Goal: Task Accomplishment & Management: Complete application form

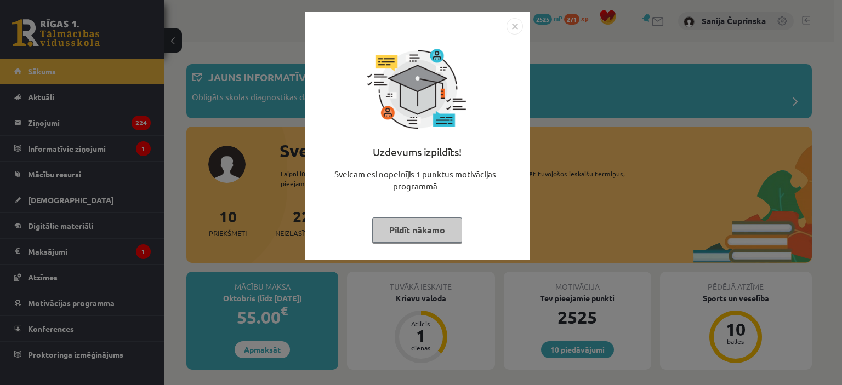
click at [399, 227] on button "Pildīt nākamo" at bounding box center [417, 230] width 90 height 25
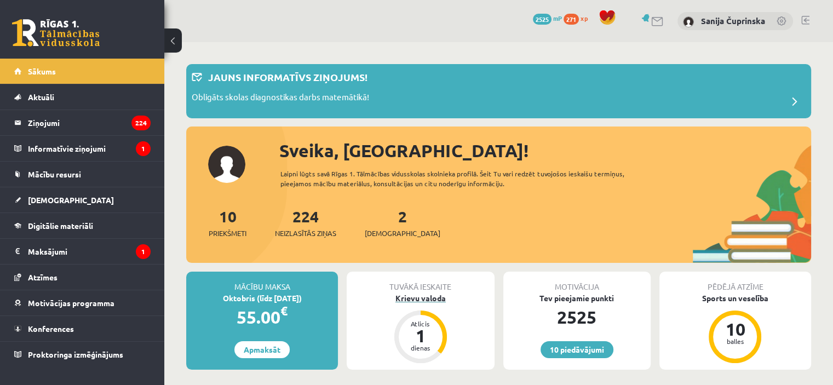
click at [402, 303] on div "Krievu valoda" at bounding box center [420, 299] width 147 height 12
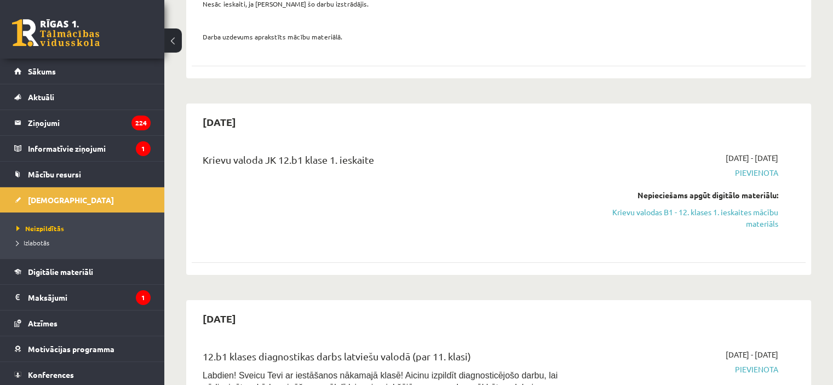
scroll to position [219, 0]
click at [671, 220] on link "Krievu valodas B1 - 12. klases 1. ieskaites mācību materiāls" at bounding box center [688, 216] width 181 height 23
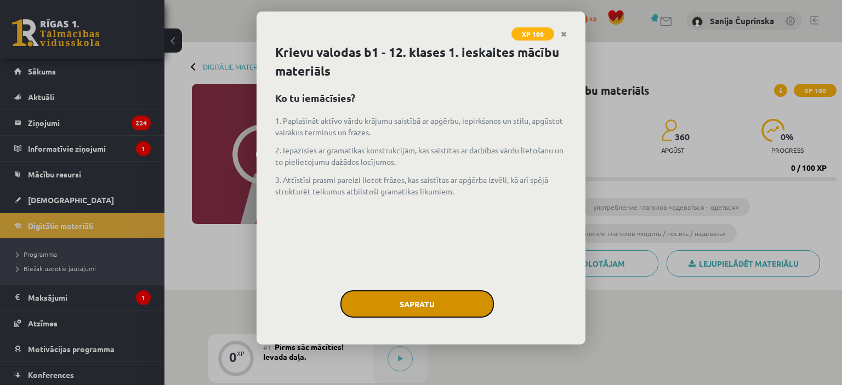
click at [423, 296] on button "Sapratu" at bounding box center [416, 303] width 153 height 27
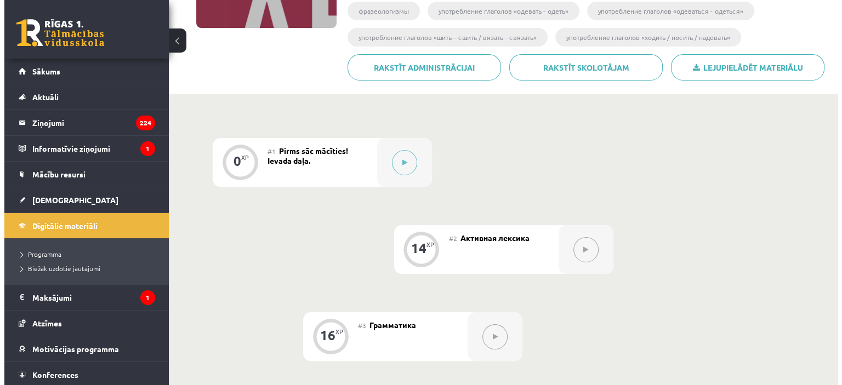
scroll to position [186, 0]
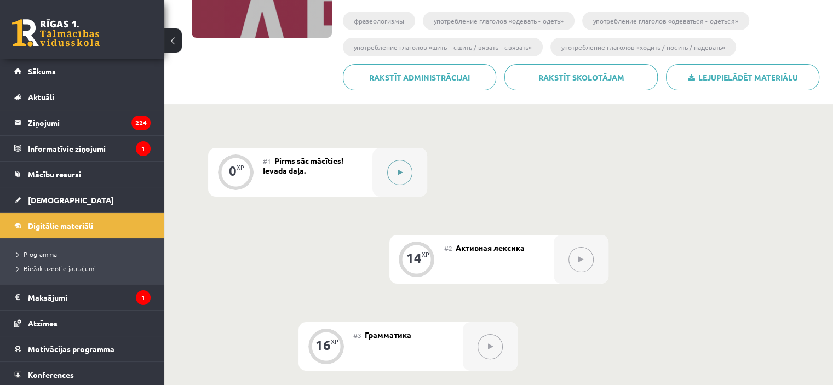
click at [399, 181] on button at bounding box center [399, 172] width 25 height 25
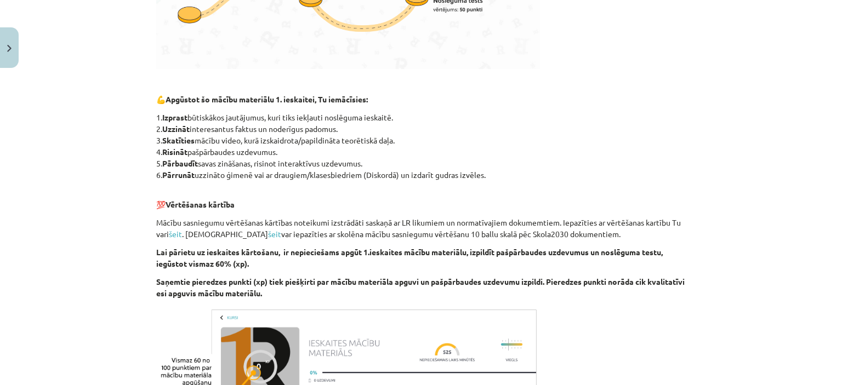
scroll to position [660, 0]
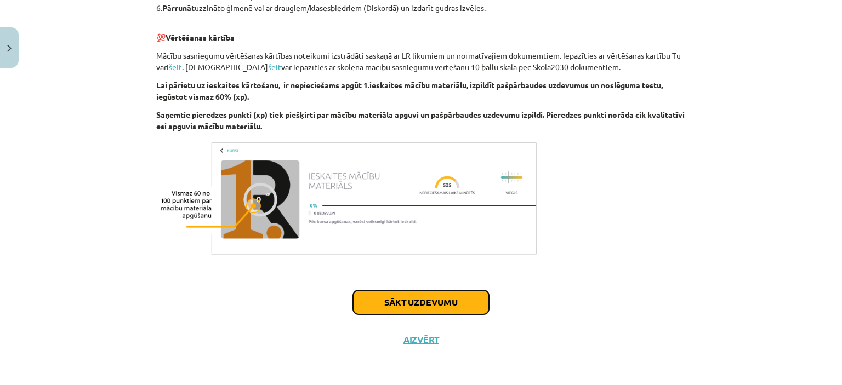
click at [386, 292] on button "Sākt uzdevumu" at bounding box center [421, 302] width 136 height 24
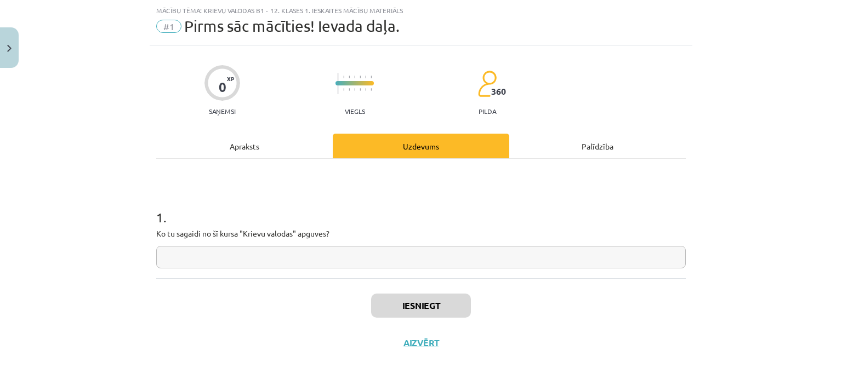
click at [391, 271] on div "1 . Ko tu sagaidi no šī kursa "Krievu valodas" apguves?" at bounding box center [420, 218] width 529 height 119
click at [390, 268] on div "1 . Ko tu sagaidi no šī kursa "Krievu valodas" apguves?" at bounding box center [420, 218] width 529 height 119
click at [391, 248] on input "text" at bounding box center [420, 257] width 529 height 22
click at [387, 254] on input "text" at bounding box center [420, 257] width 529 height 22
click at [387, 256] on input "text" at bounding box center [420, 257] width 529 height 22
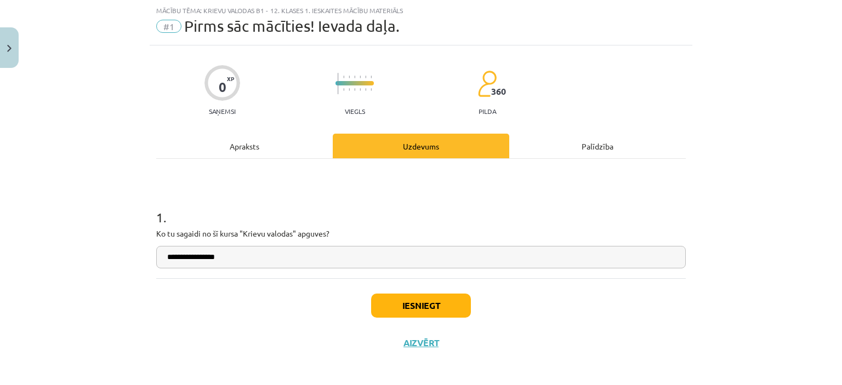
type input "**********"
click at [419, 313] on button "Iesniegt" at bounding box center [421, 306] width 100 height 24
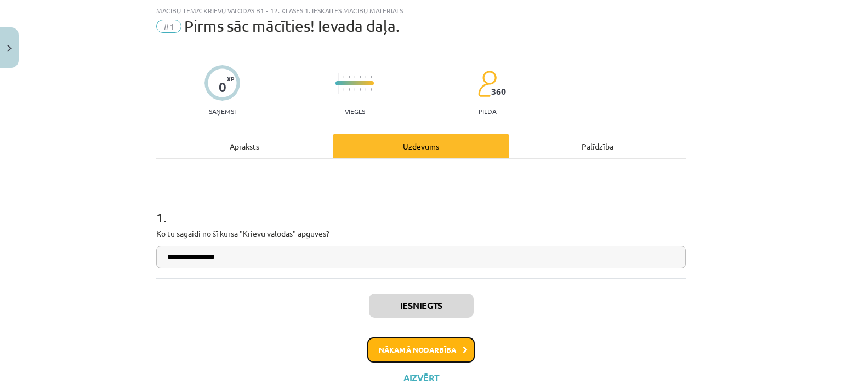
click at [433, 352] on button "Nākamā nodarbība" at bounding box center [420, 350] width 107 height 25
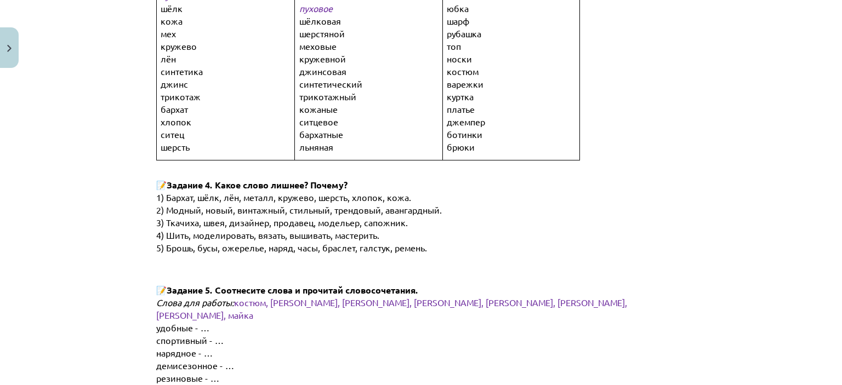
scroll to position [575, 0]
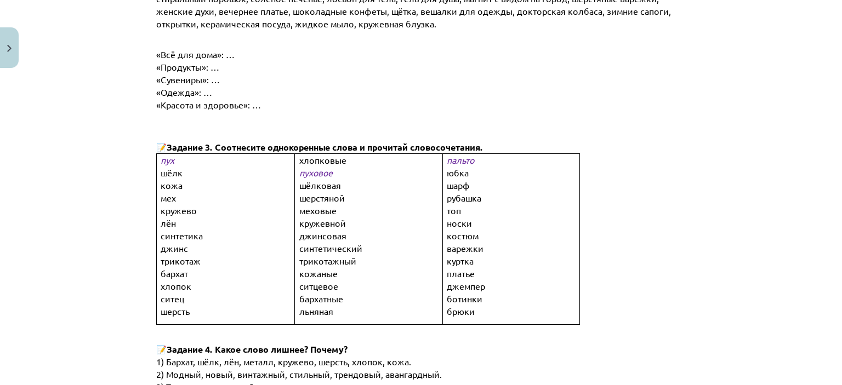
click at [359, 255] on p "трикотажный" at bounding box center [377, 261] width 157 height 13
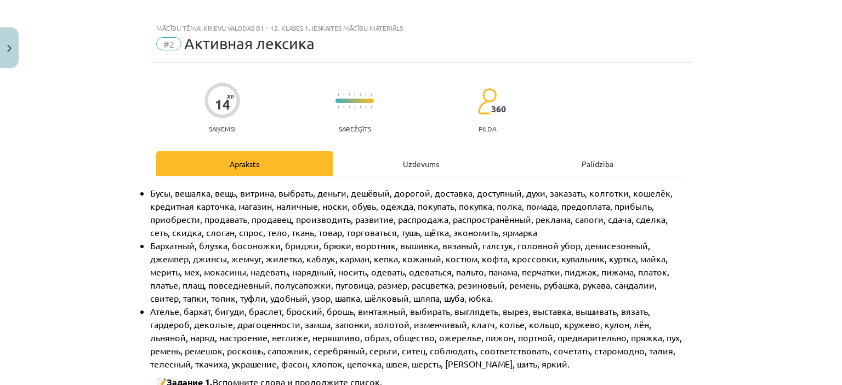
scroll to position [0, 0]
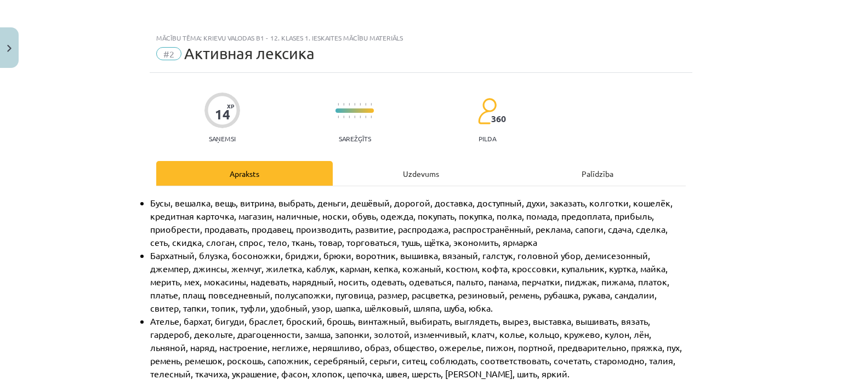
click at [396, 178] on div "Uzdevums" at bounding box center [421, 173] width 176 height 25
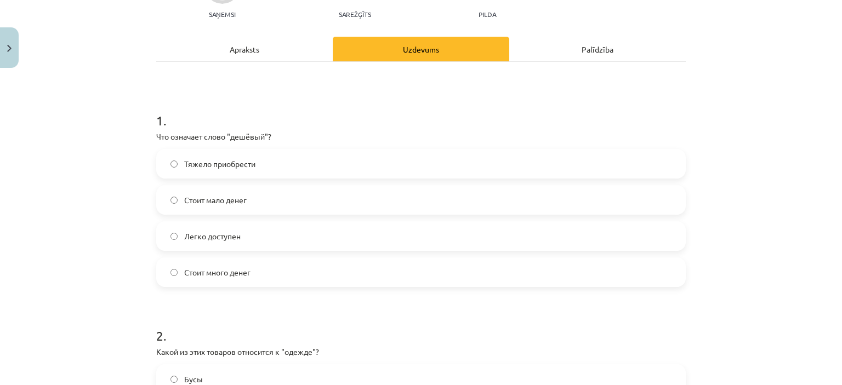
scroll to position [137, 0]
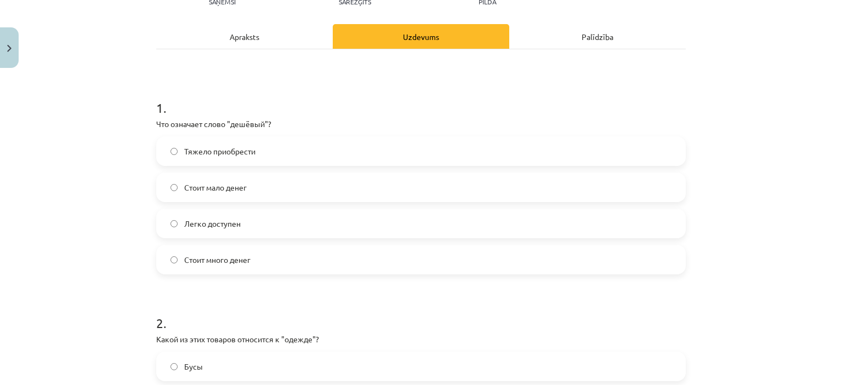
click at [281, 184] on label "Стоит мало денег" at bounding box center [420, 187] width 527 height 27
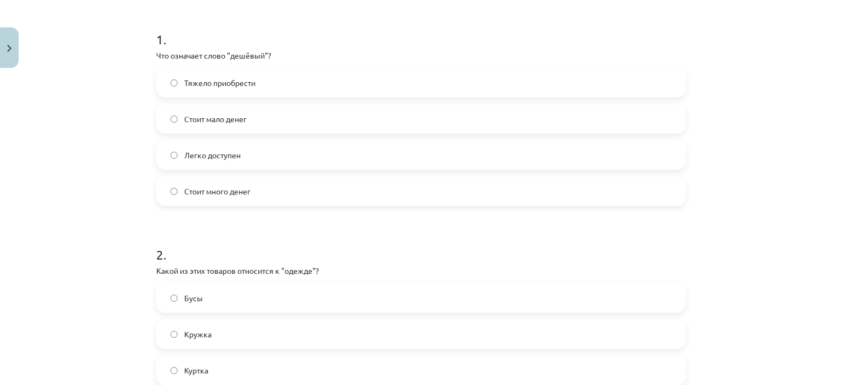
scroll to position [301, 0]
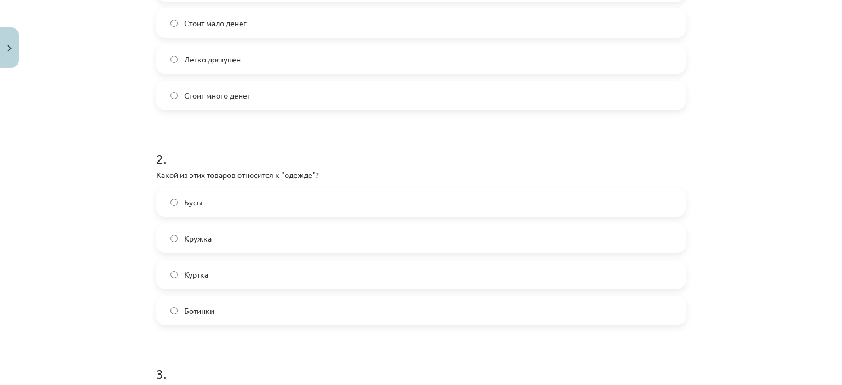
click at [254, 275] on label "Куртка" at bounding box center [420, 274] width 527 height 27
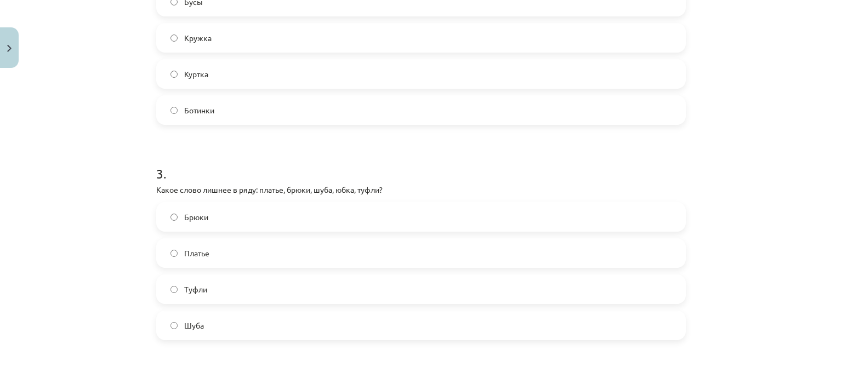
scroll to position [521, 0]
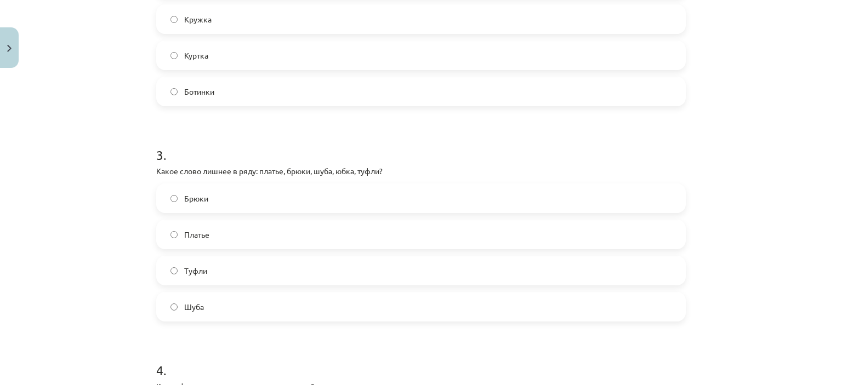
click at [210, 277] on label "Туфли" at bounding box center [420, 270] width 527 height 27
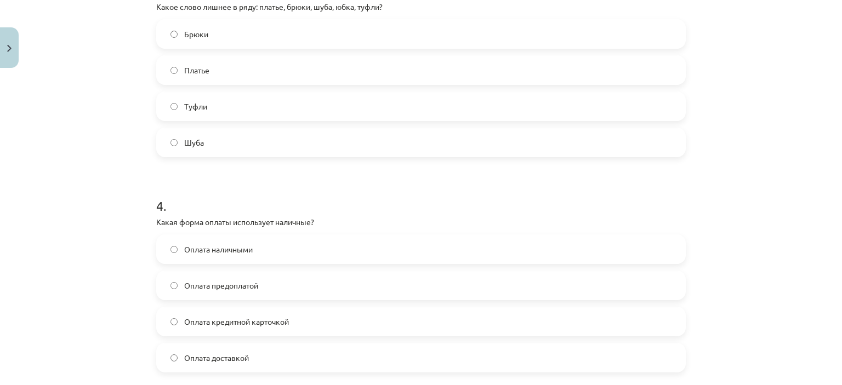
scroll to position [795, 0]
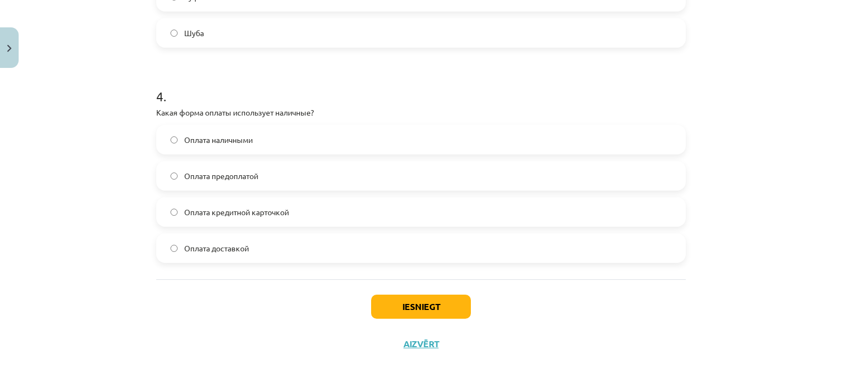
click at [279, 140] on label "Оплата наличными" at bounding box center [420, 139] width 527 height 27
click at [380, 295] on button "Iesniegt" at bounding box center [421, 307] width 100 height 24
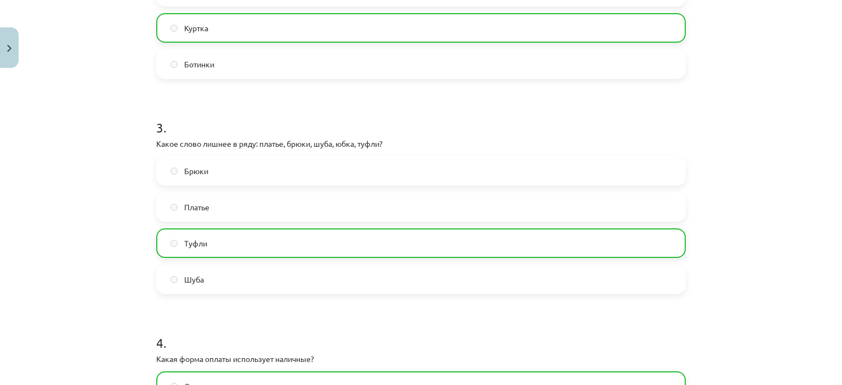
scroll to position [822, 0]
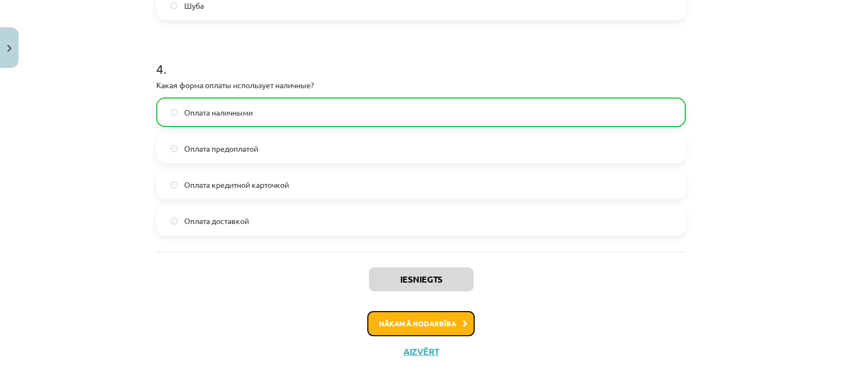
click at [385, 321] on button "Nākamā nodarbība" at bounding box center [420, 323] width 107 height 25
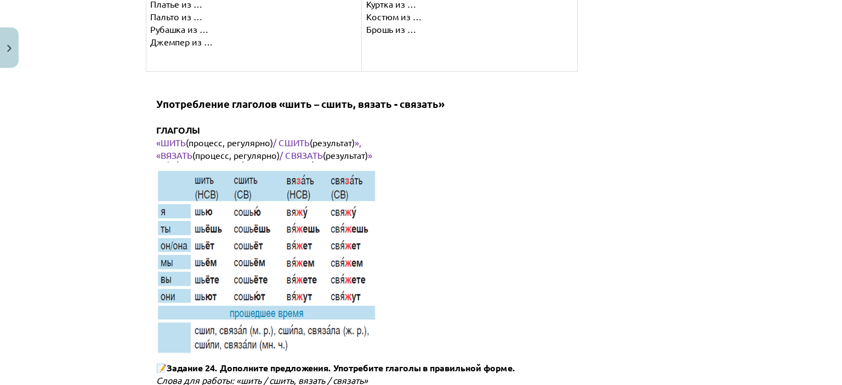
scroll to position [5101, 0]
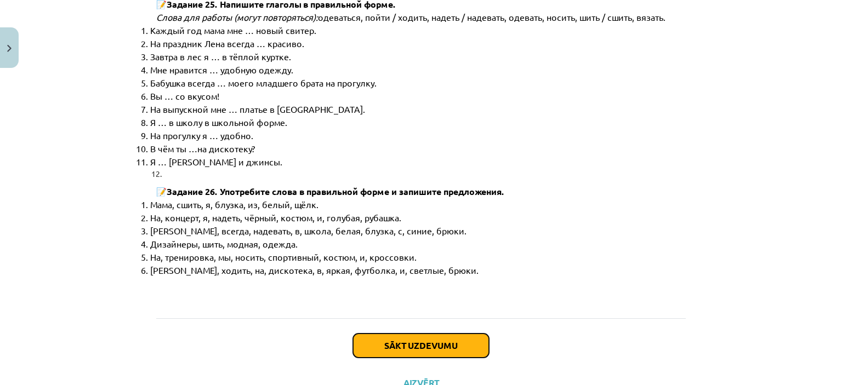
click at [462, 334] on button "Sākt uzdevumu" at bounding box center [421, 346] width 136 height 24
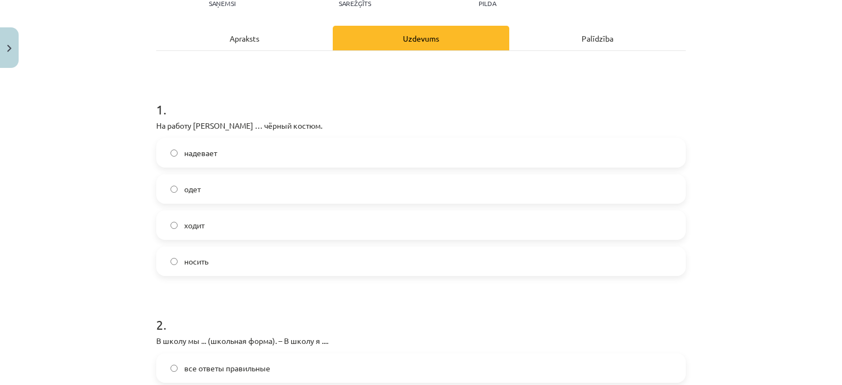
scroll to position [137, 0]
click at [250, 154] on label "надевает" at bounding box center [420, 151] width 527 height 27
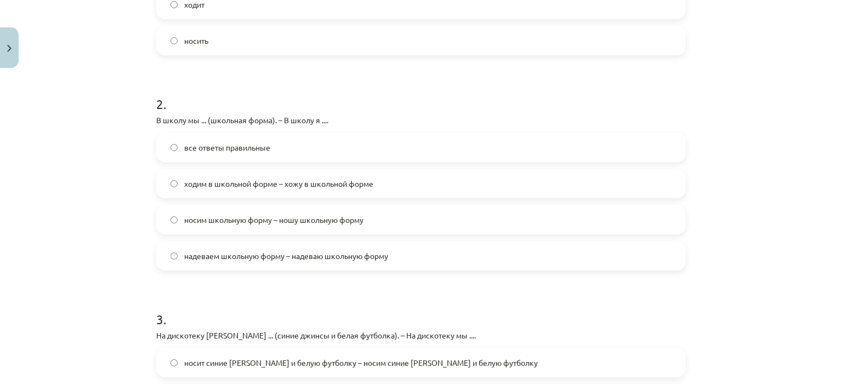
click at [282, 151] on label "все ответы правильные" at bounding box center [420, 147] width 527 height 27
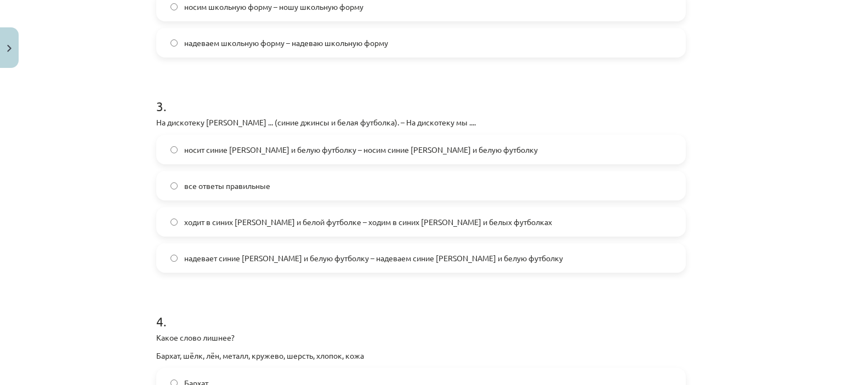
scroll to position [575, 0]
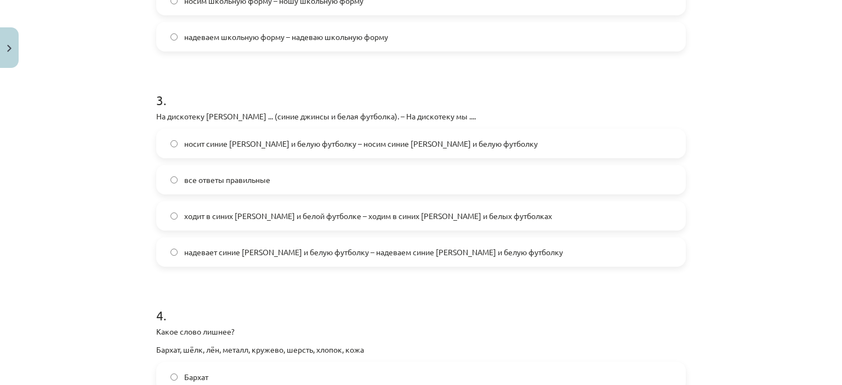
click at [365, 174] on label "все ответы правильные" at bounding box center [420, 179] width 527 height 27
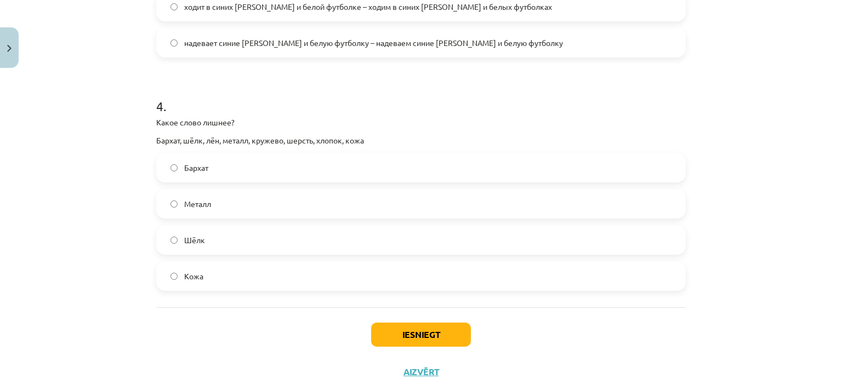
scroll to position [817, 0]
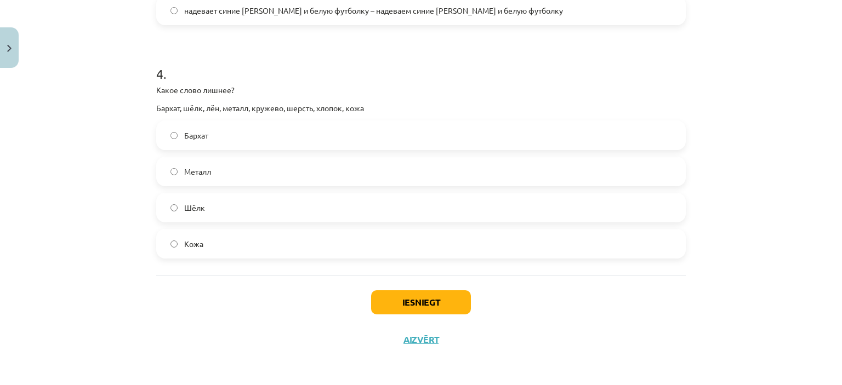
click at [293, 167] on label "Металл" at bounding box center [420, 171] width 527 height 27
click at [458, 305] on button "Iesniegt" at bounding box center [421, 302] width 100 height 24
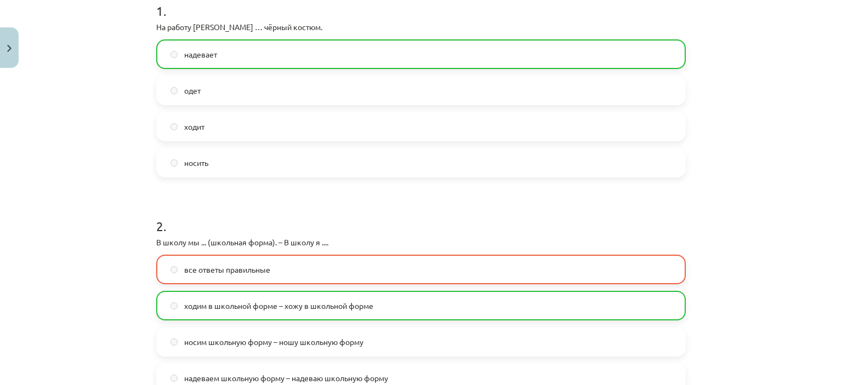
scroll to position [379, 0]
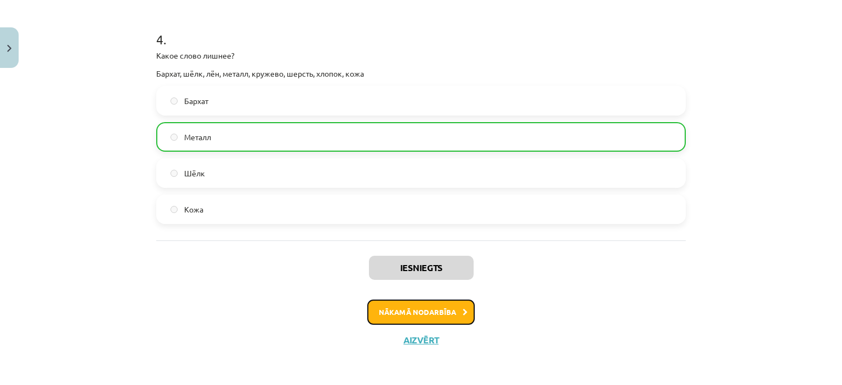
click at [438, 308] on button "Nākamā nodarbība" at bounding box center [420, 312] width 107 height 25
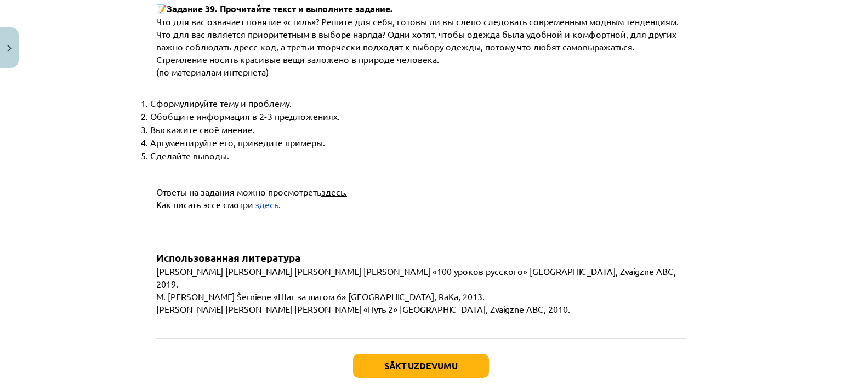
scroll to position [4221, 0]
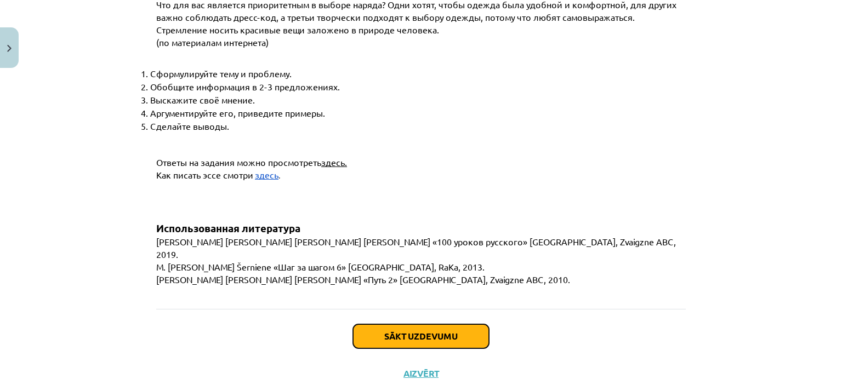
click at [466, 324] on button "Sākt uzdevumu" at bounding box center [421, 336] width 136 height 24
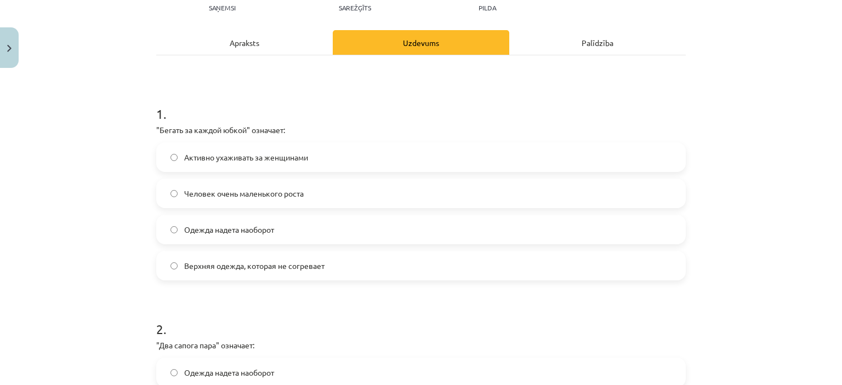
scroll to position [137, 0]
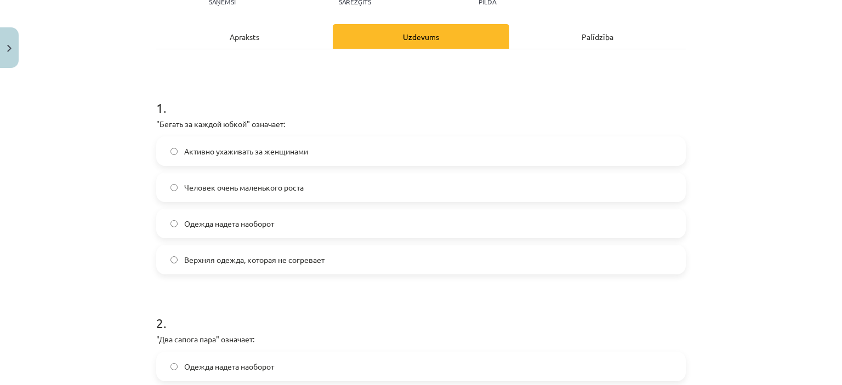
click at [320, 151] on label "Активно ухаживать за женщинами" at bounding box center [420, 151] width 527 height 27
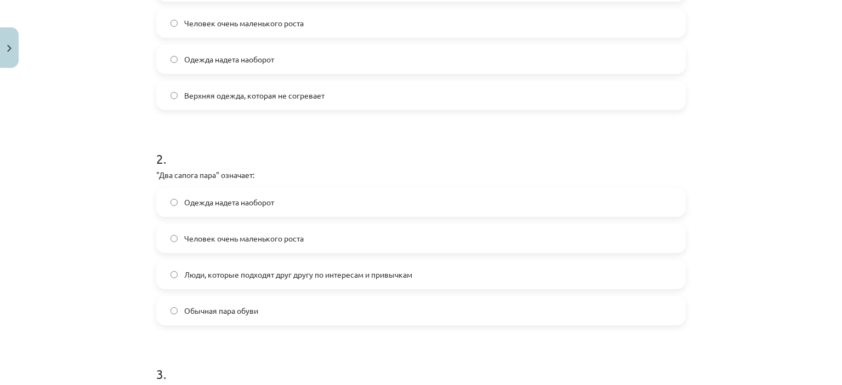
click at [405, 271] on span "Люди, которые подходят друг другу по интересам и привычкам" at bounding box center [298, 275] width 228 height 12
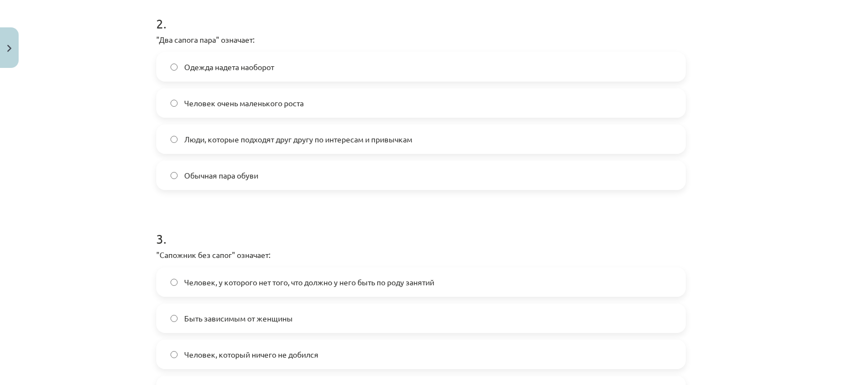
scroll to position [521, 0]
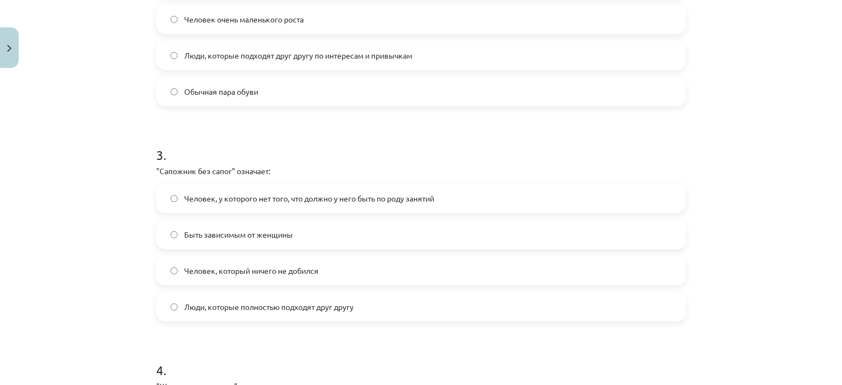
click at [402, 199] on span "Человек, у которого нет того, что должно у него быть по роду занятий" at bounding box center [309, 199] width 250 height 12
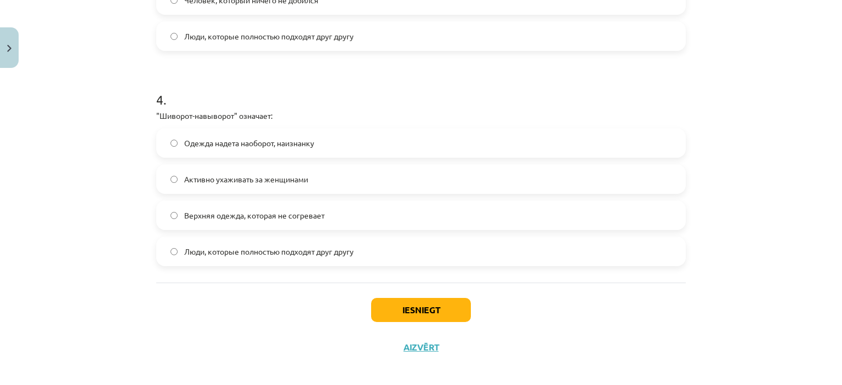
scroll to position [795, 0]
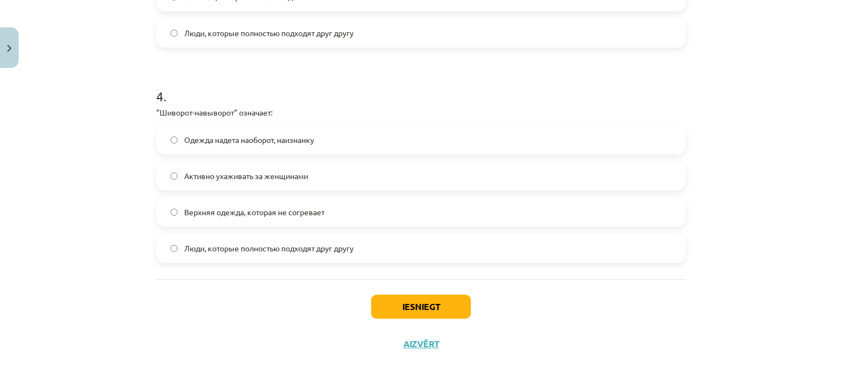
click at [382, 129] on label "Одежда надета наоборот, наизнанку" at bounding box center [420, 139] width 527 height 27
click at [427, 307] on button "Iesniegt" at bounding box center [421, 307] width 100 height 24
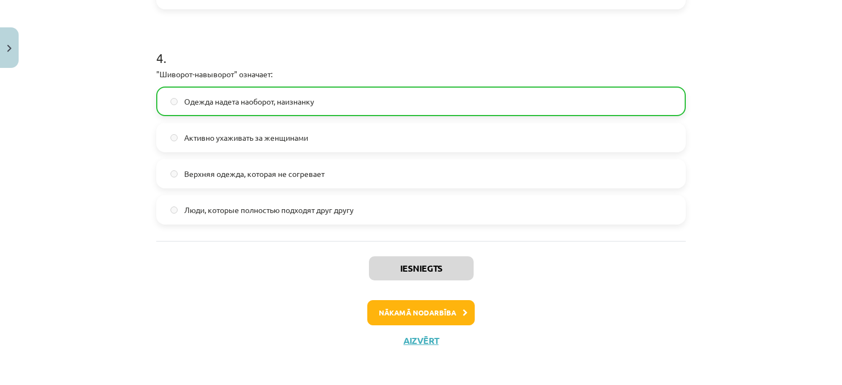
scroll to position [833, 0]
click at [454, 306] on button "Nākamā nodarbība" at bounding box center [420, 312] width 107 height 25
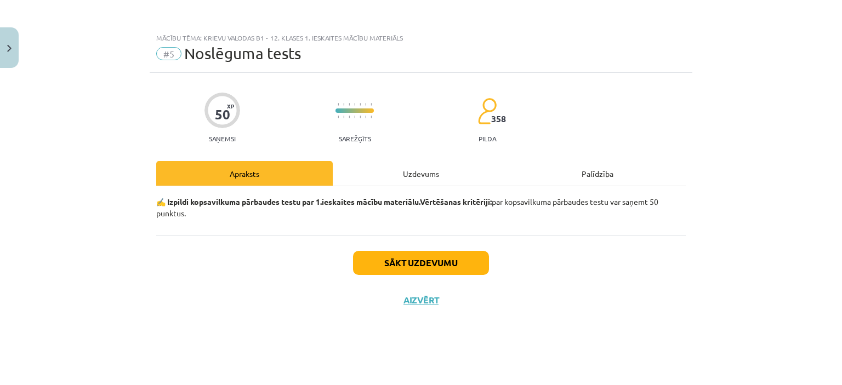
scroll to position [0, 0]
click at [462, 168] on div "Uzdevums" at bounding box center [421, 173] width 176 height 25
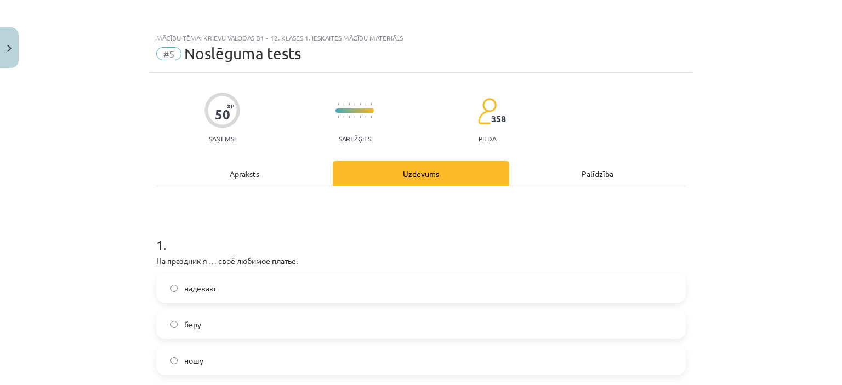
scroll to position [110, 0]
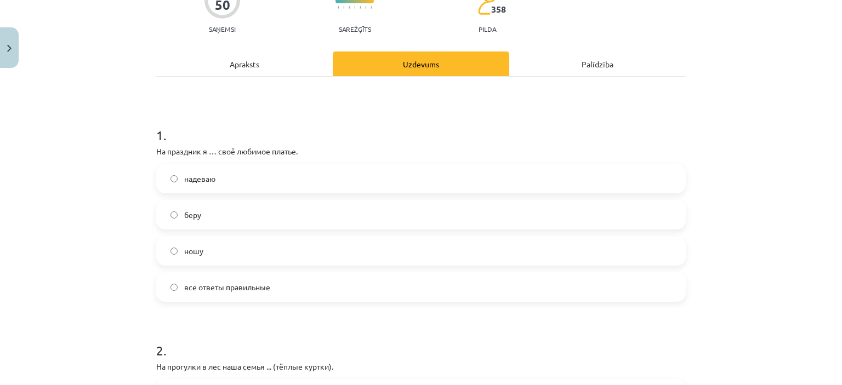
click at [259, 168] on label "надеваю" at bounding box center [420, 178] width 527 height 27
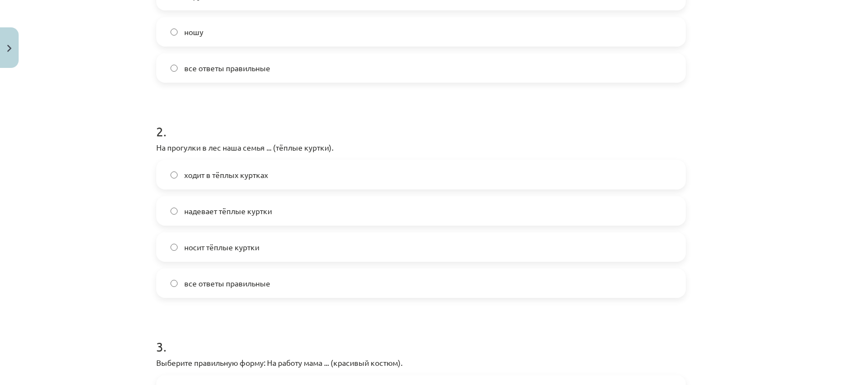
click at [313, 186] on label "ходит в тёплых куртках" at bounding box center [420, 174] width 527 height 27
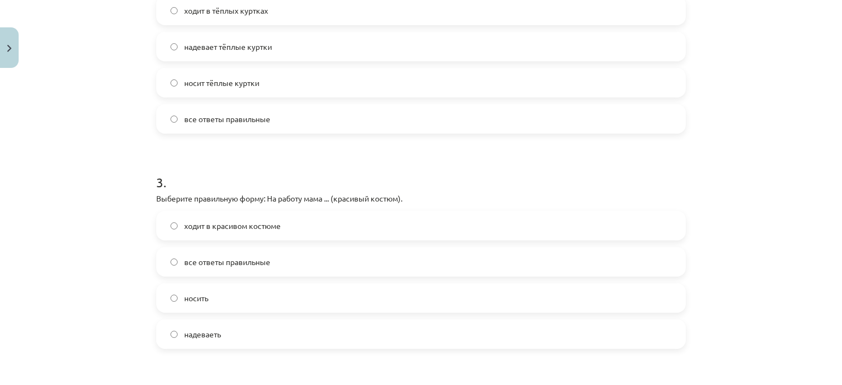
click at [312, 232] on label "ходит в красивом костюме" at bounding box center [420, 225] width 527 height 27
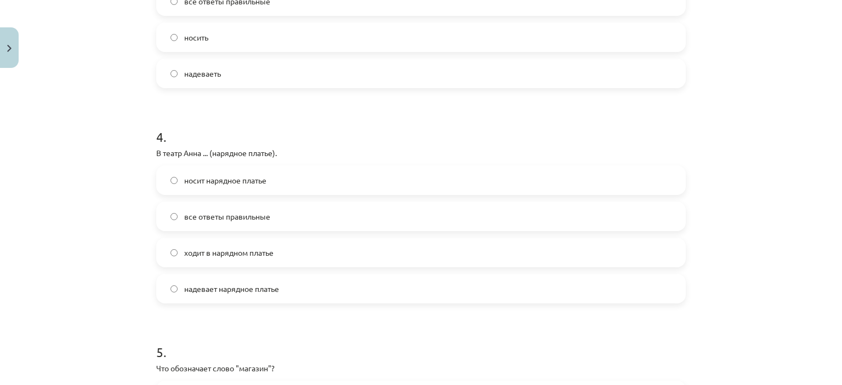
scroll to position [767, 0]
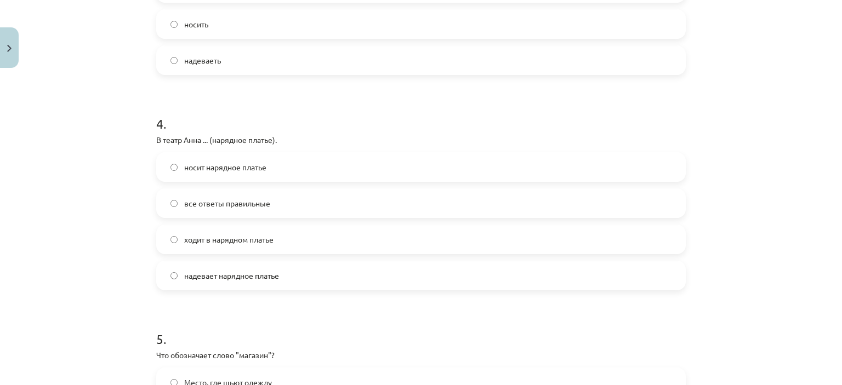
click at [269, 278] on span "надевает нарядное платье" at bounding box center [231, 276] width 95 height 12
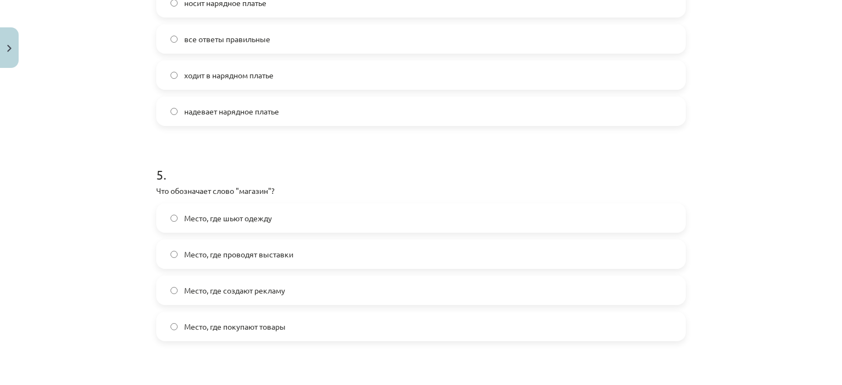
click at [278, 328] on span "Место, где покупают товары" at bounding box center [234, 327] width 101 height 12
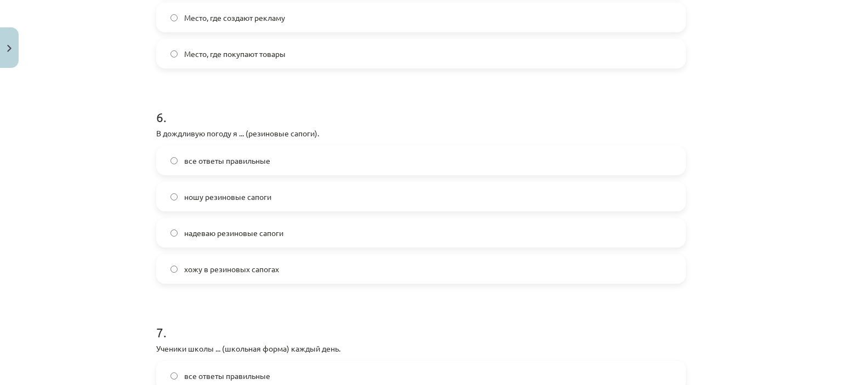
scroll to position [1205, 0]
click at [302, 225] on label "надеваю резиновые сапоги" at bounding box center [420, 231] width 527 height 27
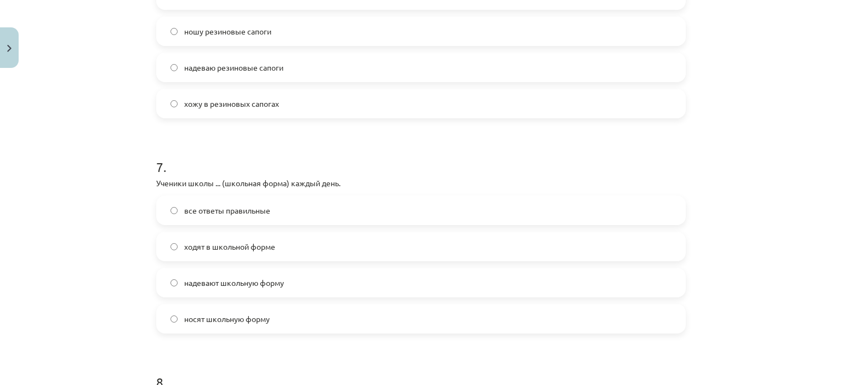
click at [256, 254] on label "ходят в школьной форме" at bounding box center [420, 246] width 527 height 27
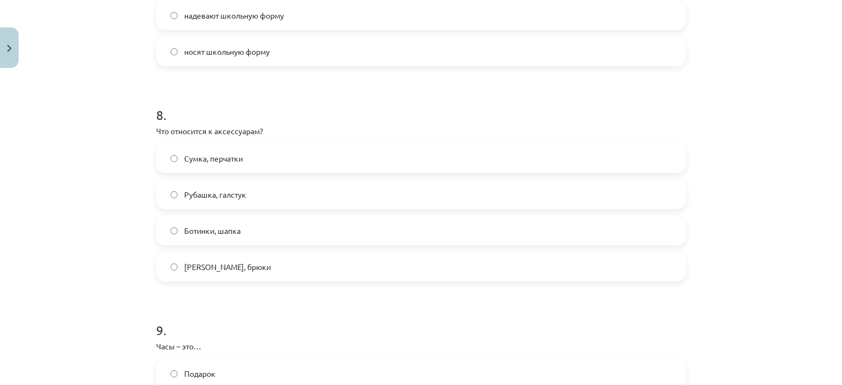
scroll to position [1644, 0]
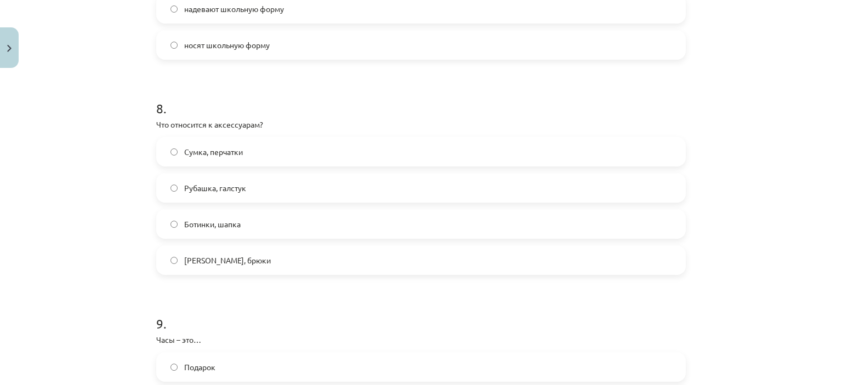
click at [262, 142] on label "Сумка, перчатки" at bounding box center [420, 151] width 527 height 27
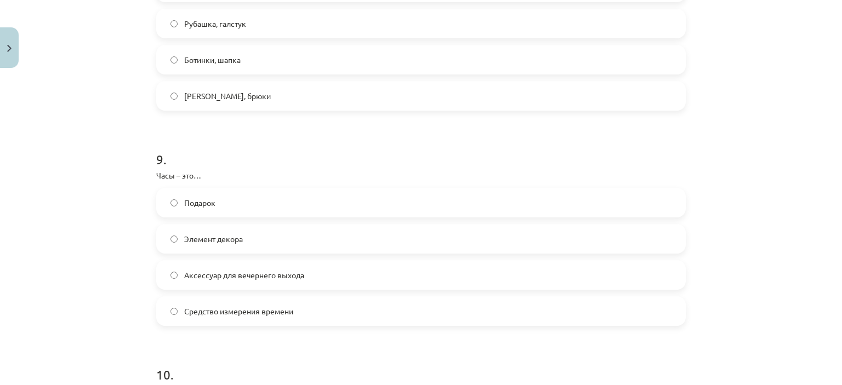
click at [321, 313] on label "Средство измерения времени" at bounding box center [420, 311] width 527 height 27
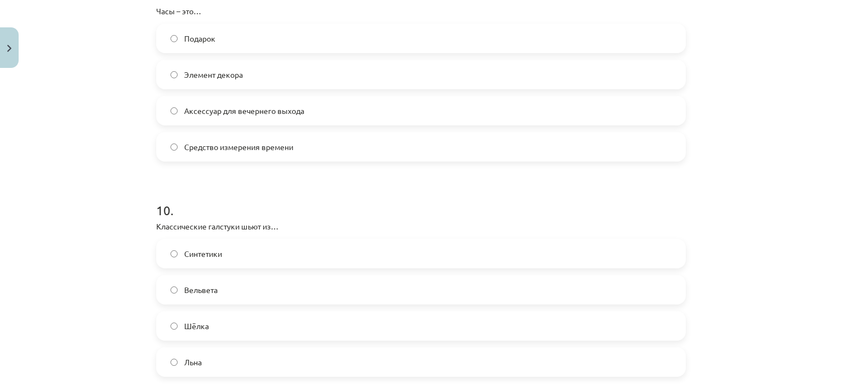
scroll to position [2027, 0]
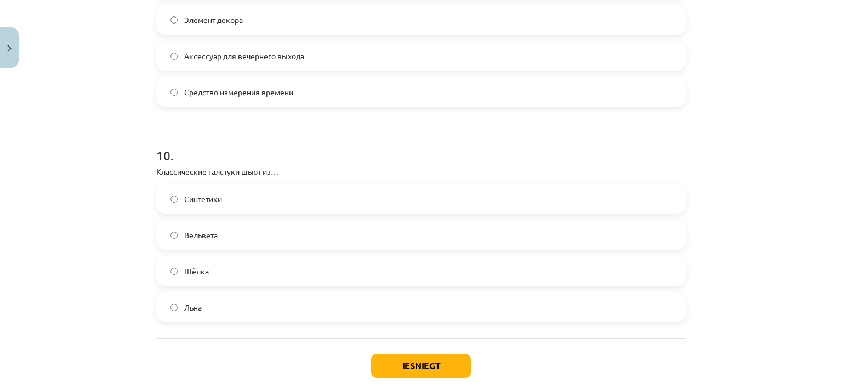
click at [253, 301] on label "Льна" at bounding box center [420, 307] width 527 height 27
click at [378, 366] on button "Iesniegt" at bounding box center [421, 366] width 100 height 24
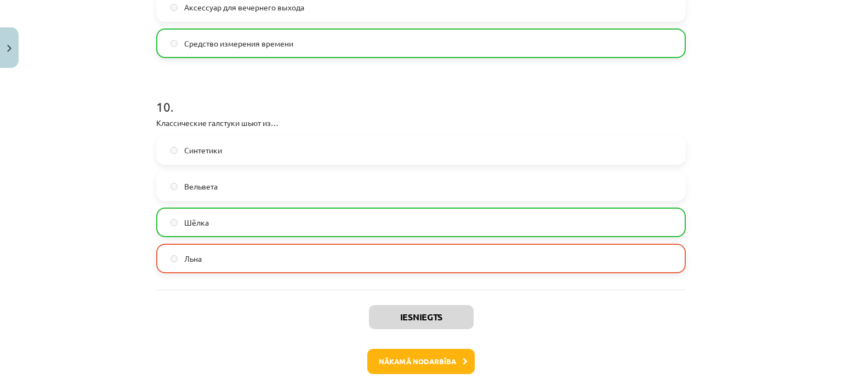
scroll to position [2125, 0]
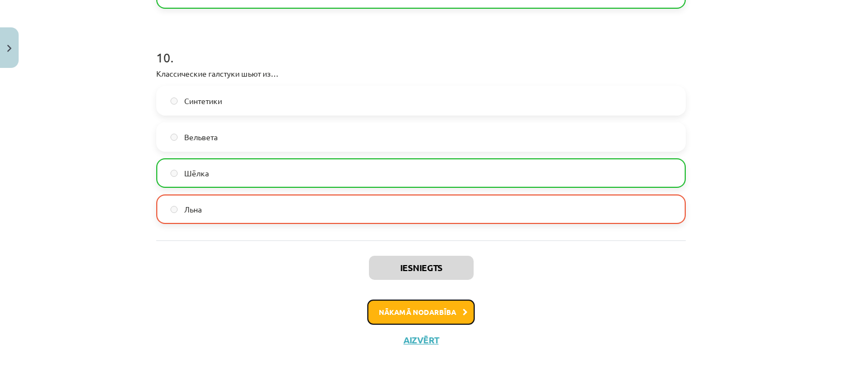
click at [440, 304] on button "Nākamā nodarbība" at bounding box center [420, 312] width 107 height 25
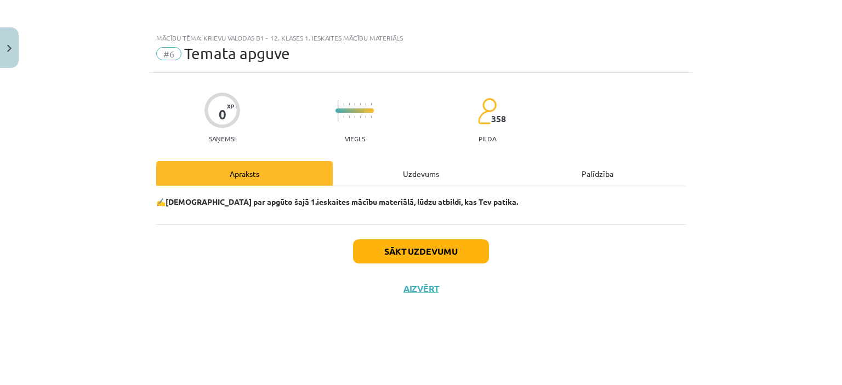
scroll to position [0, 0]
click at [434, 183] on div "Uzdevums" at bounding box center [421, 173] width 176 height 25
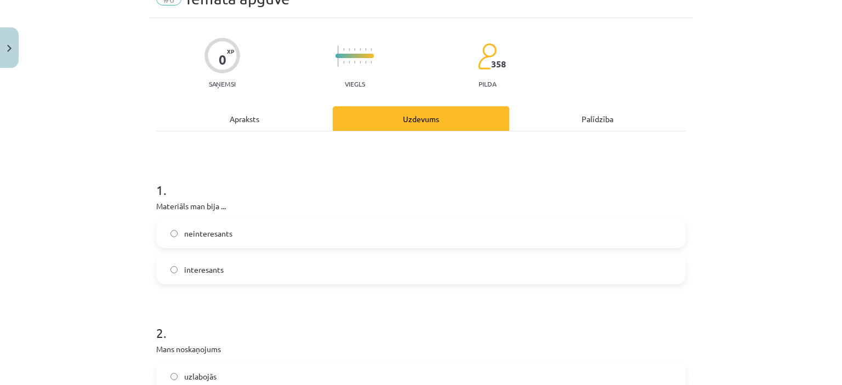
scroll to position [110, 0]
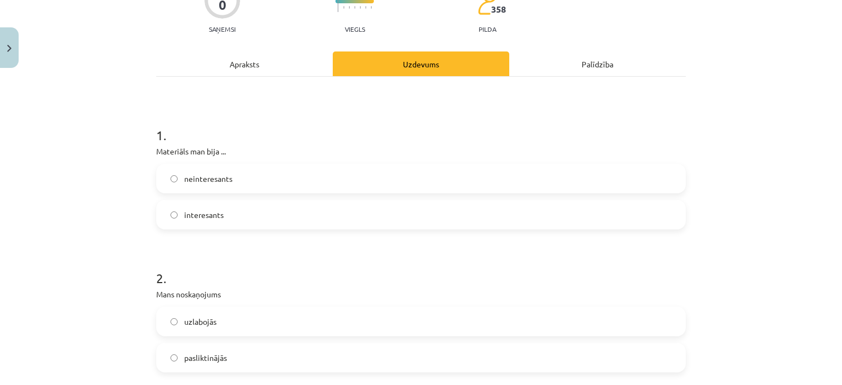
click at [352, 215] on label "interesants" at bounding box center [420, 214] width 527 height 27
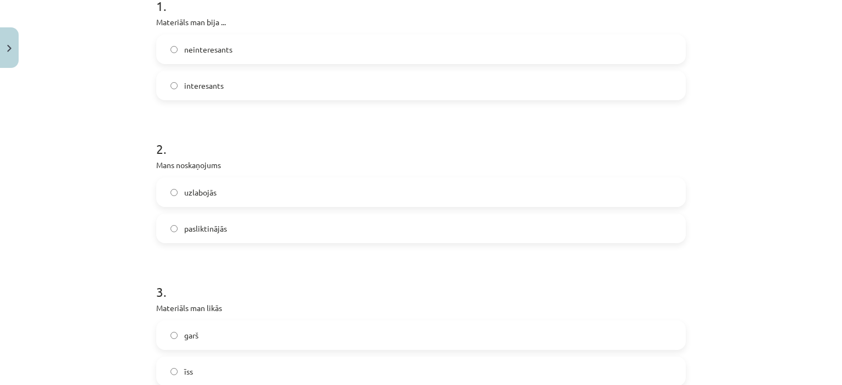
scroll to position [329, 0]
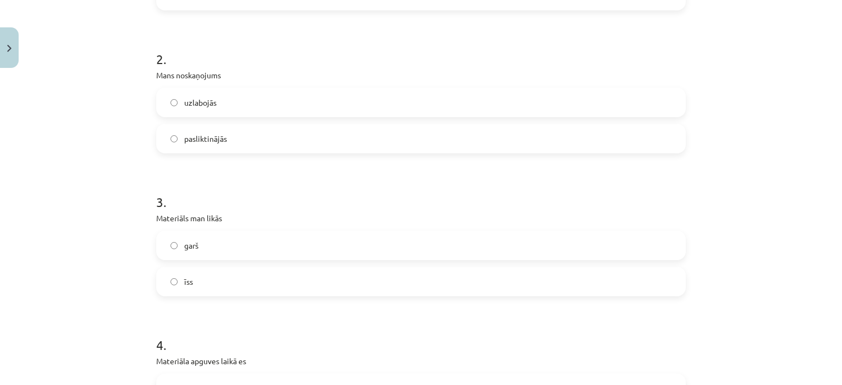
click at [305, 107] on label "uzlabojās" at bounding box center [420, 102] width 527 height 27
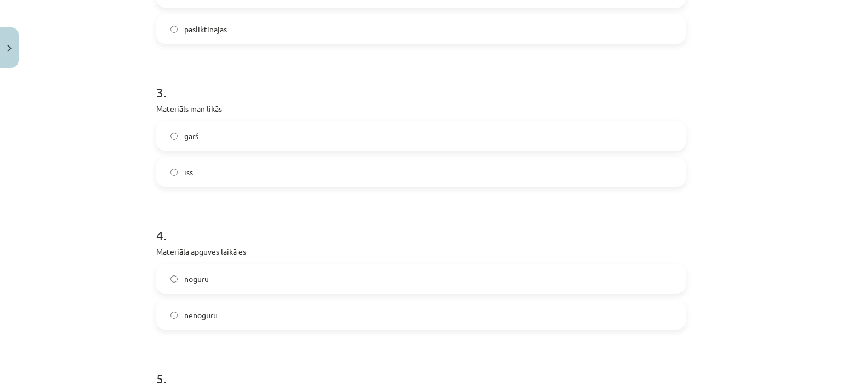
click at [296, 179] on label "īss" at bounding box center [420, 171] width 527 height 27
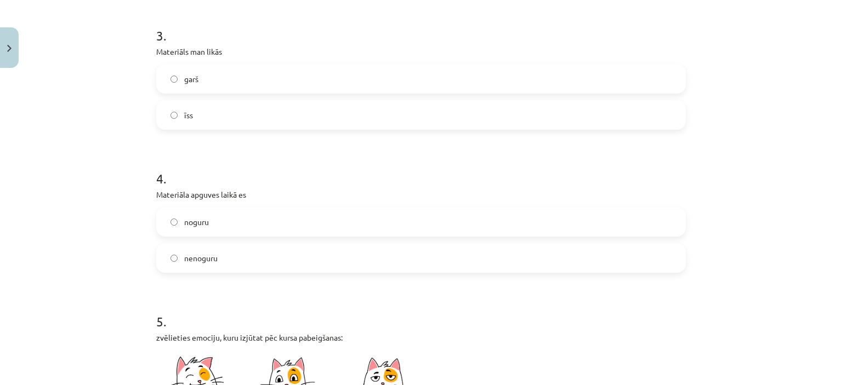
scroll to position [548, 0]
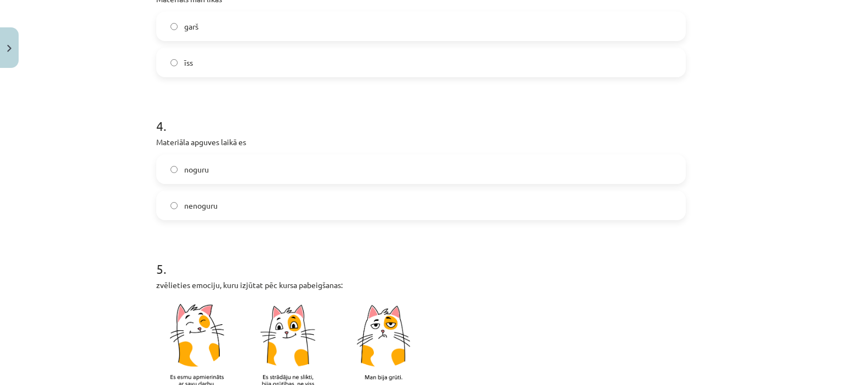
click at [294, 220] on div "nenoguru" at bounding box center [420, 206] width 529 height 30
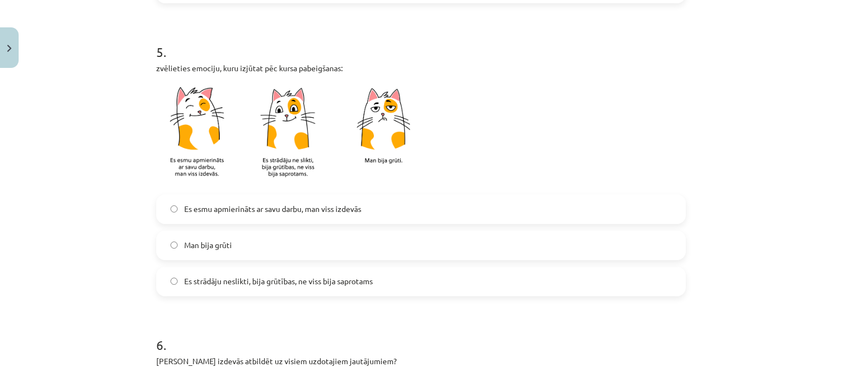
scroll to position [767, 0]
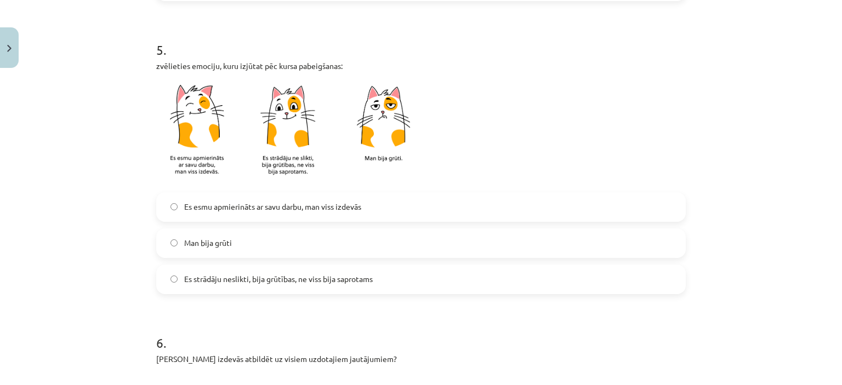
click at [253, 194] on label "Es esmu apmierināts ar savu darbu, man viss izdevās" at bounding box center [420, 206] width 527 height 27
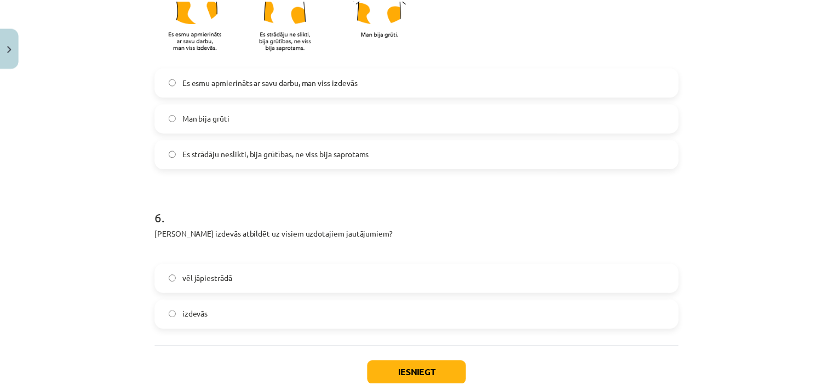
scroll to position [963, 0]
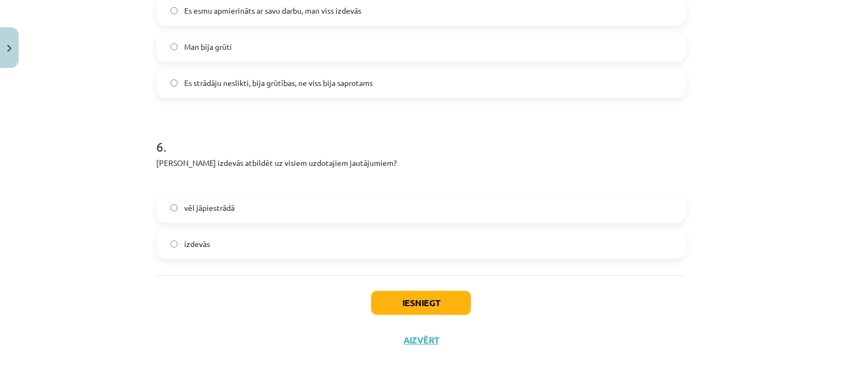
click at [243, 238] on label "izdevās" at bounding box center [420, 244] width 527 height 27
click at [397, 305] on button "Iesniegt" at bounding box center [421, 303] width 100 height 24
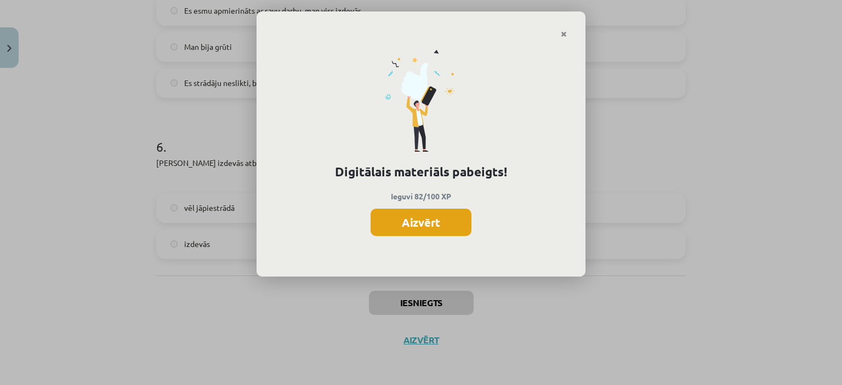
click at [451, 225] on button "Aizvērt" at bounding box center [420, 222] width 101 height 27
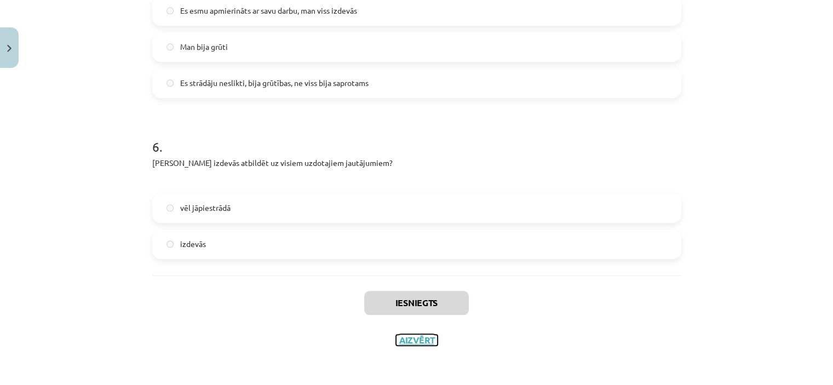
click at [403, 341] on button "Aizvērt" at bounding box center [417, 340] width 42 height 11
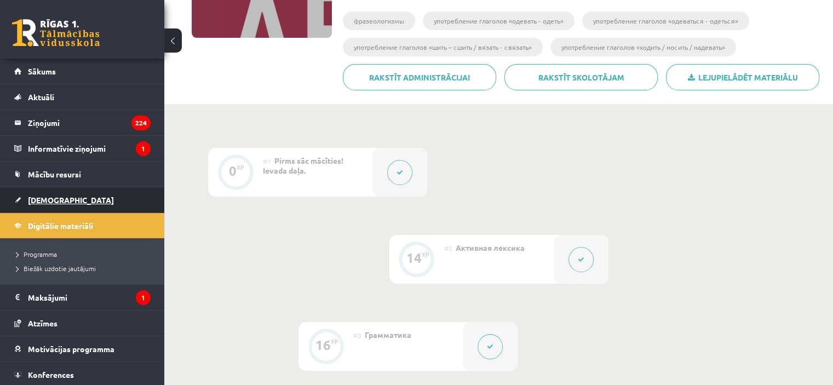
click at [56, 200] on span "[DEMOGRAPHIC_DATA]" at bounding box center [71, 200] width 86 height 10
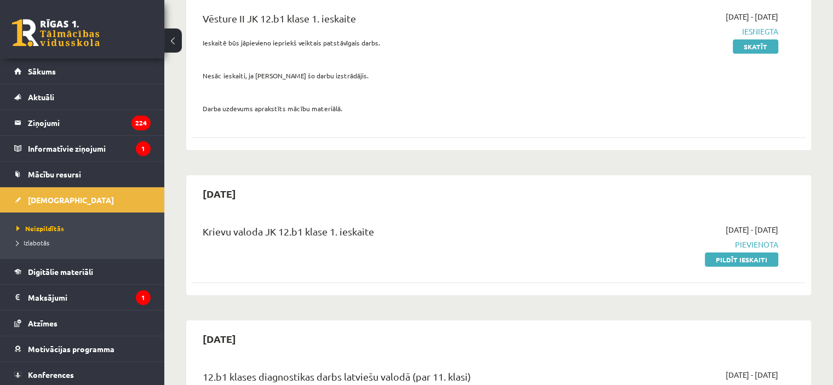
scroll to position [219, 0]
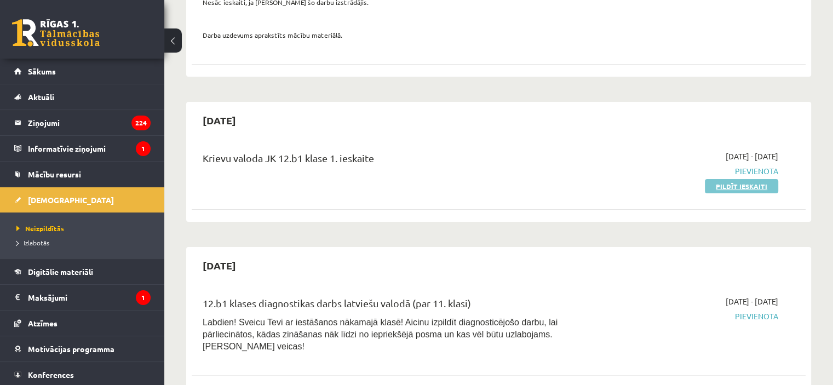
click at [725, 186] on link "Pildīt ieskaiti" at bounding box center [741, 186] width 73 height 14
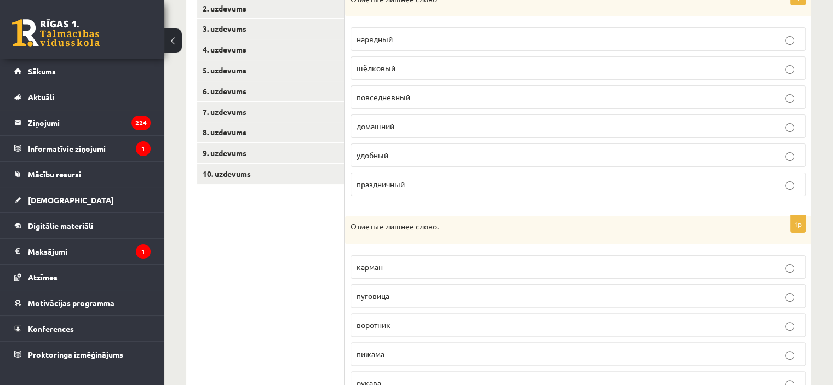
scroll to position [110, 0]
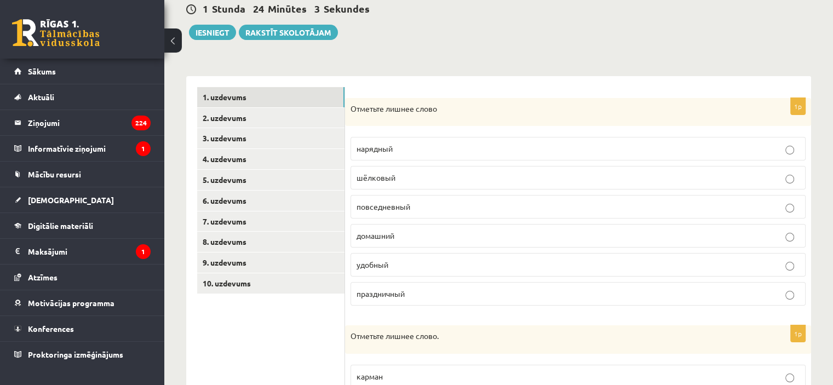
click at [439, 167] on label "шёлковый" at bounding box center [578, 178] width 455 height 24
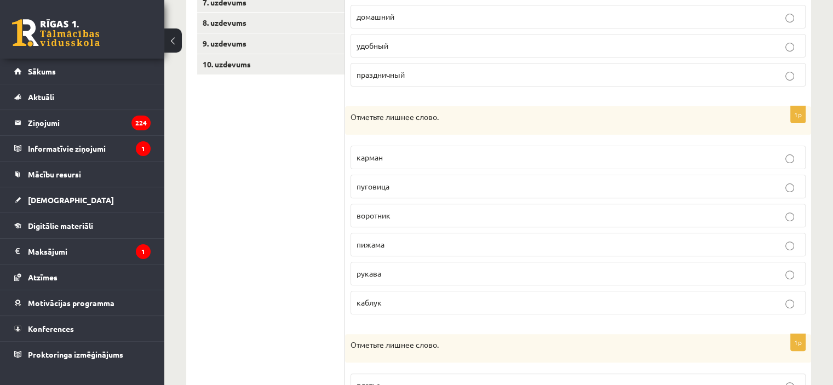
click at [441, 246] on p "пижама" at bounding box center [578, 245] width 443 height 12
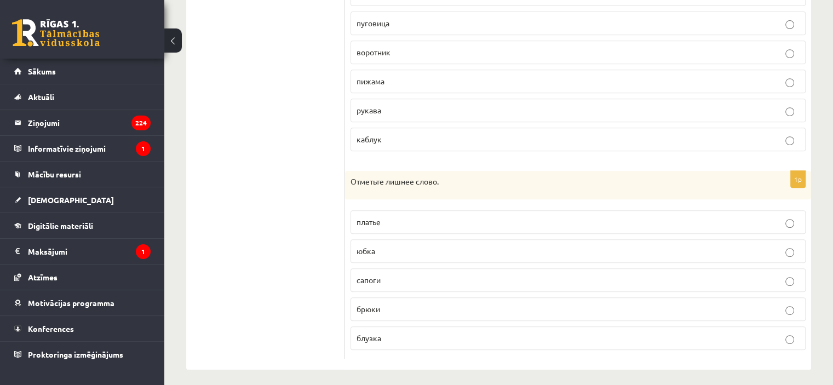
scroll to position [493, 0]
click at [465, 279] on p "сапоги" at bounding box center [578, 279] width 443 height 12
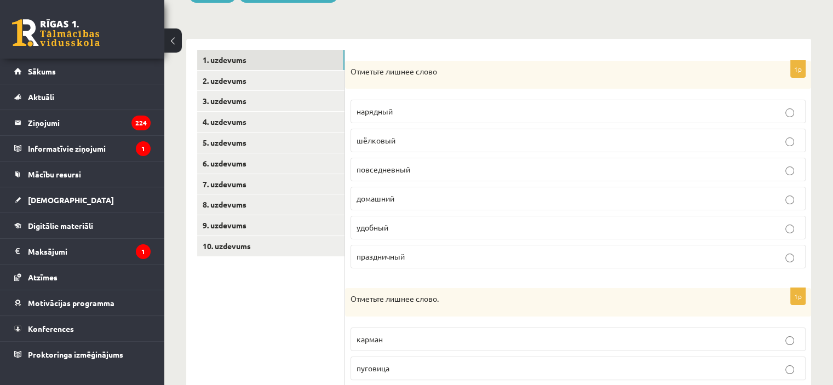
scroll to position [56, 0]
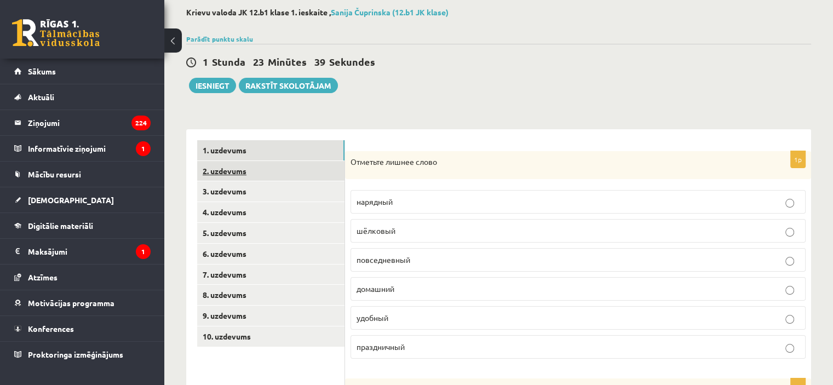
click at [314, 169] on link "2. uzdevums" at bounding box center [270, 171] width 147 height 20
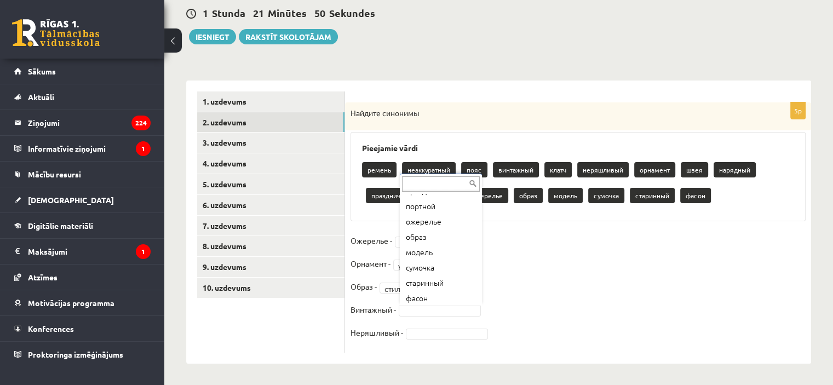
scroll to position [164, 0]
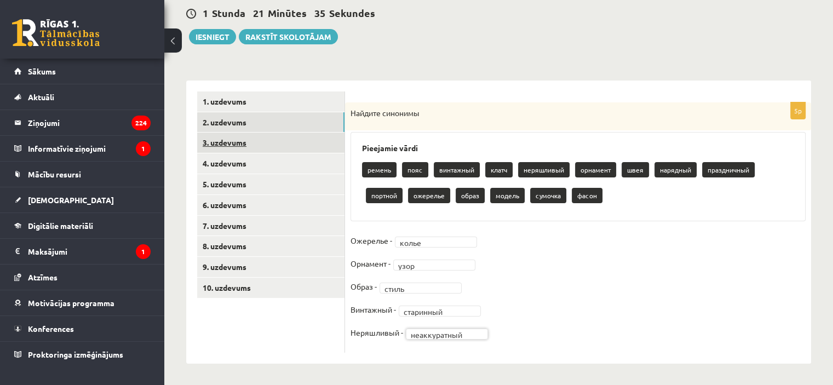
click at [241, 138] on link "3. uzdevums" at bounding box center [270, 143] width 147 height 20
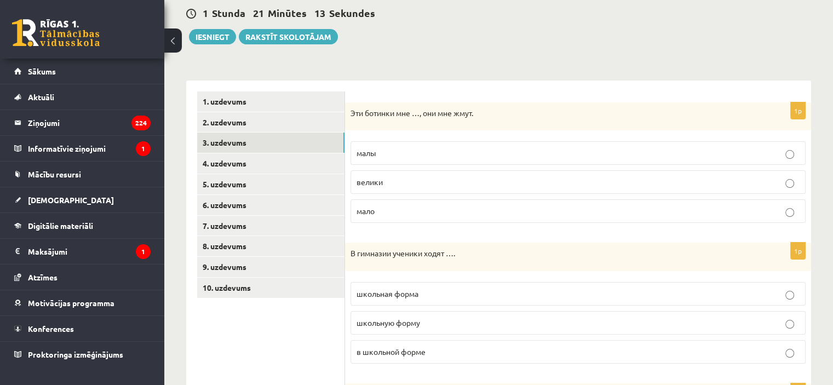
click at [411, 154] on p "малы" at bounding box center [578, 153] width 443 height 12
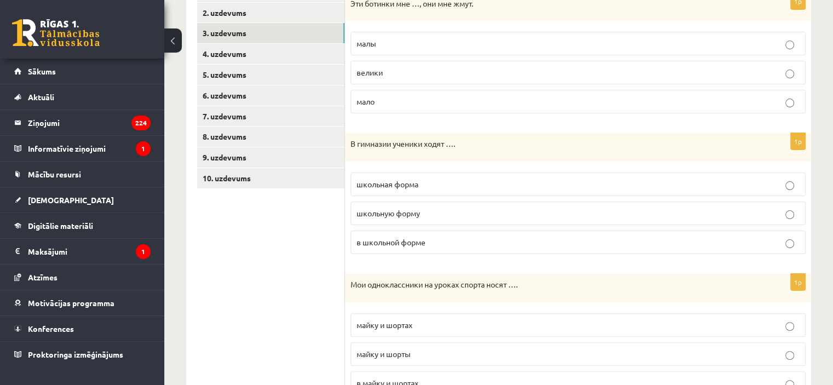
scroll to position [215, 0]
click at [431, 234] on label "в школьной форме" at bounding box center [578, 243] width 455 height 24
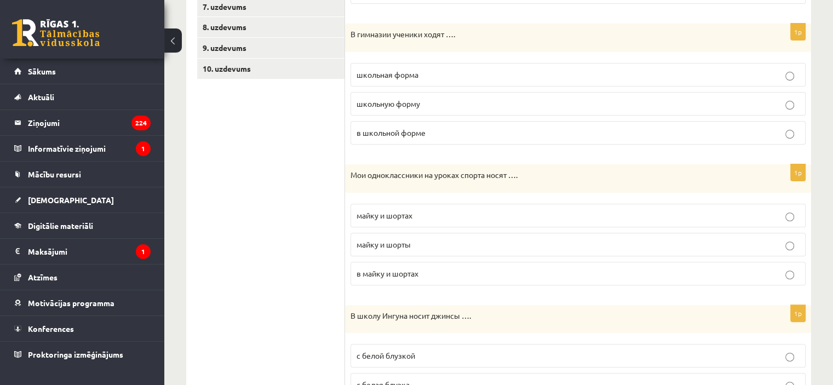
click at [430, 241] on p "майку и шорты" at bounding box center [578, 245] width 443 height 12
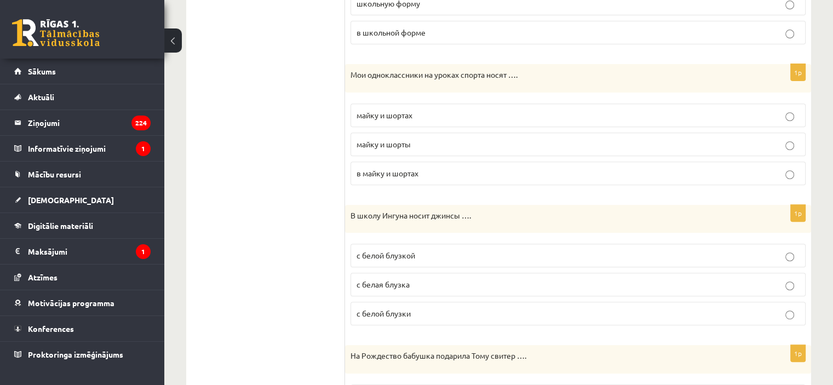
scroll to position [489, 0]
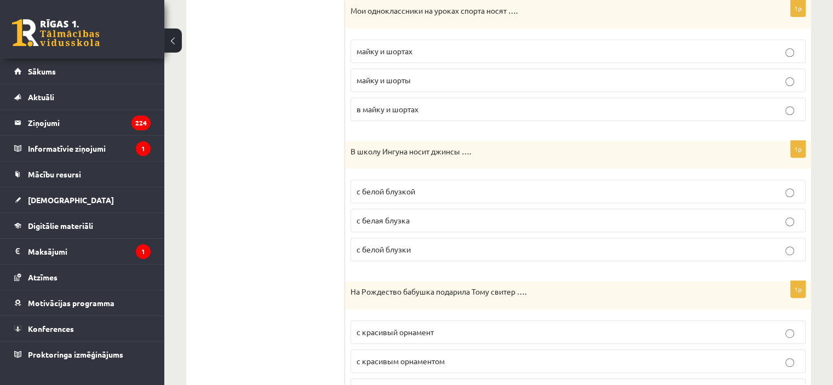
click at [430, 186] on p "с белой блузкой" at bounding box center [578, 192] width 443 height 12
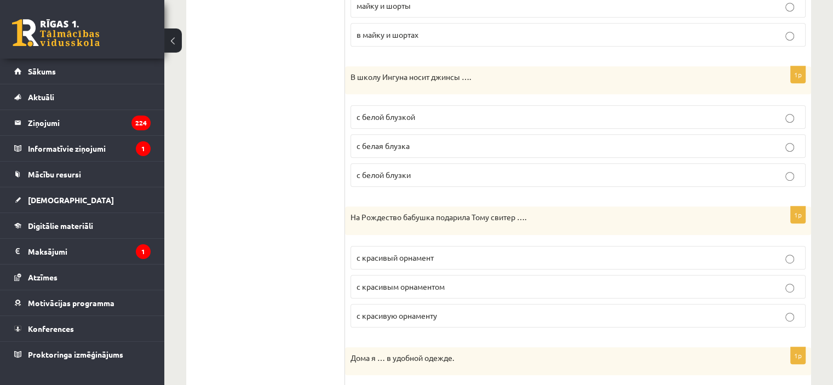
scroll to position [653, 0]
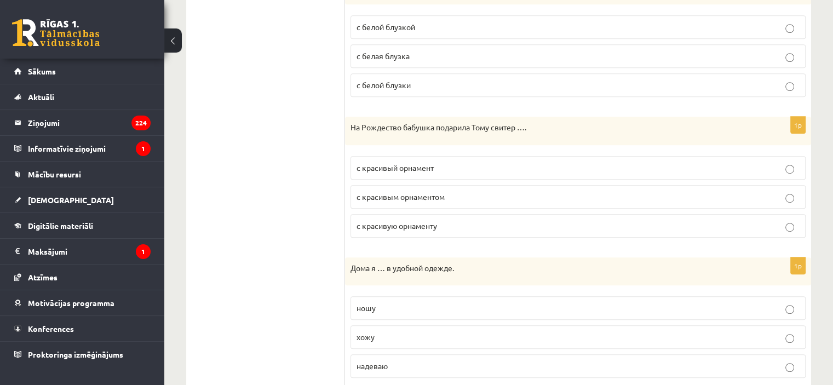
click at [456, 198] on p "с красивым орнаментом" at bounding box center [578, 197] width 443 height 12
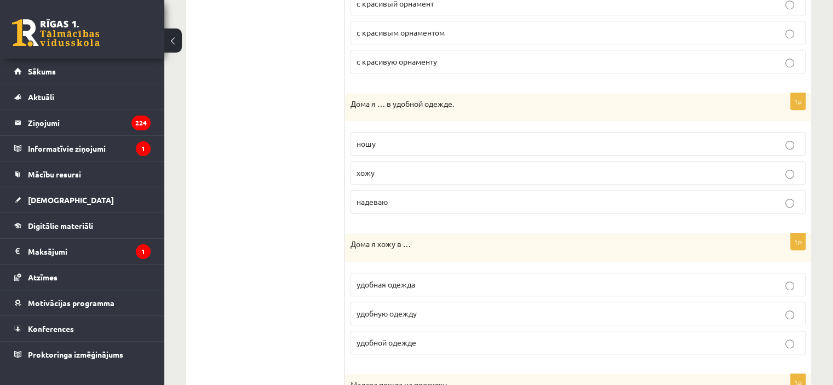
click at [403, 167] on p "хожу" at bounding box center [578, 173] width 443 height 12
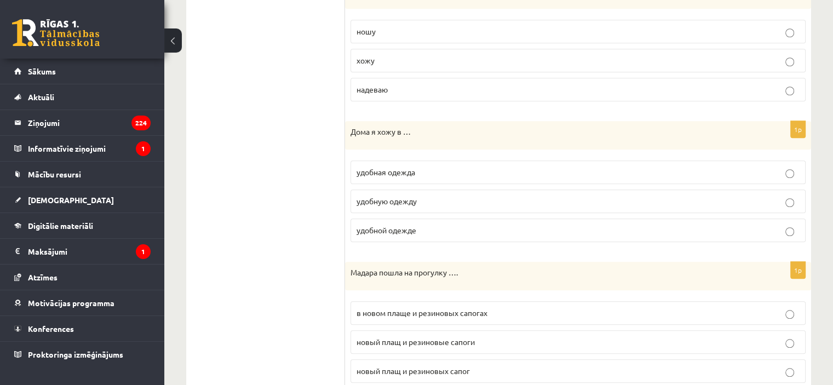
scroll to position [872, 0]
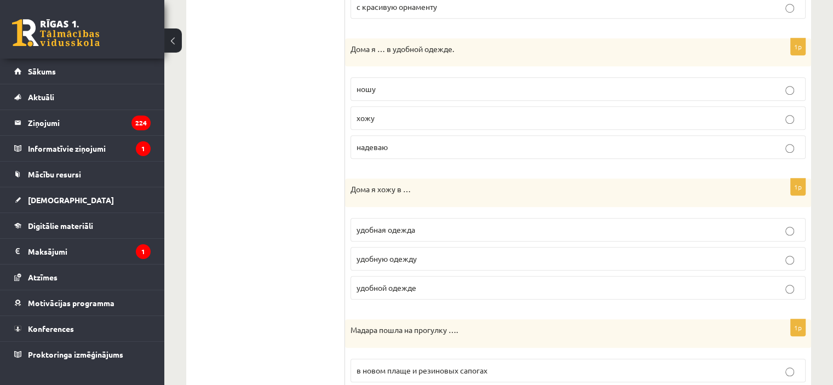
click at [427, 292] on label "удобной одежде" at bounding box center [578, 288] width 455 height 24
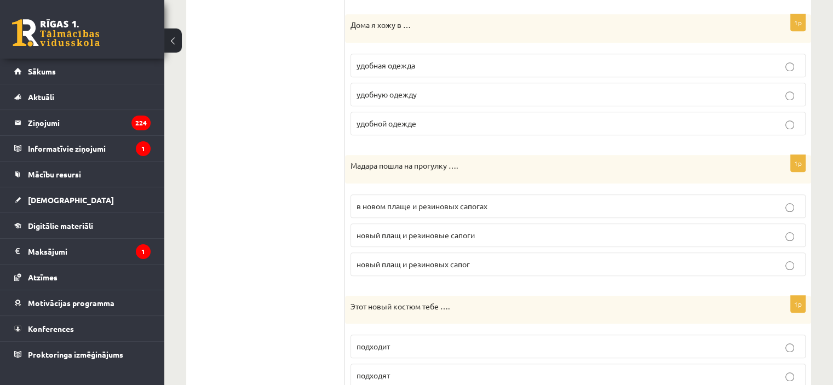
click at [460, 201] on span "в новом плаще и резиновых сапогах" at bounding box center [422, 206] width 131 height 10
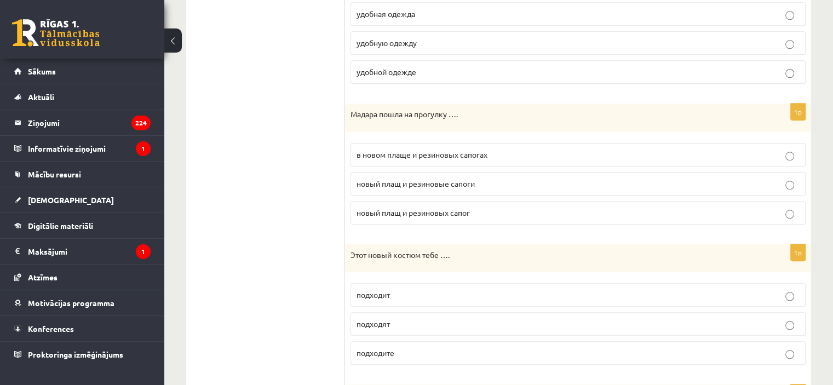
scroll to position [1146, 0]
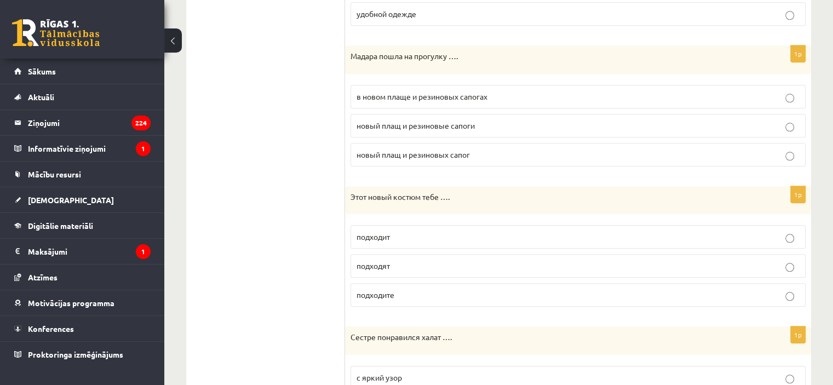
click at [441, 231] on p "подходит" at bounding box center [578, 237] width 443 height 12
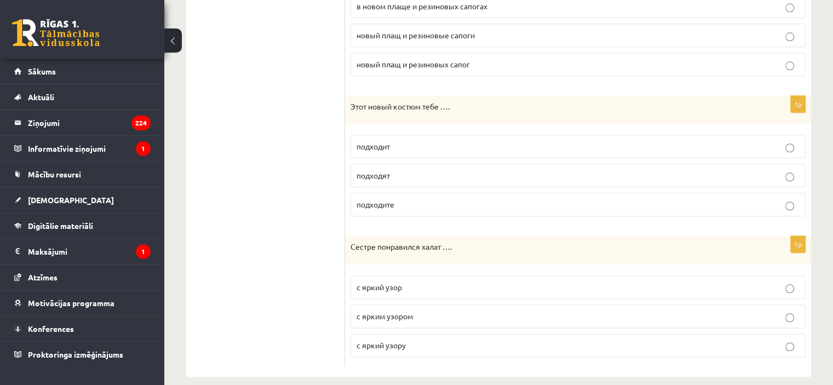
scroll to position [1243, 0]
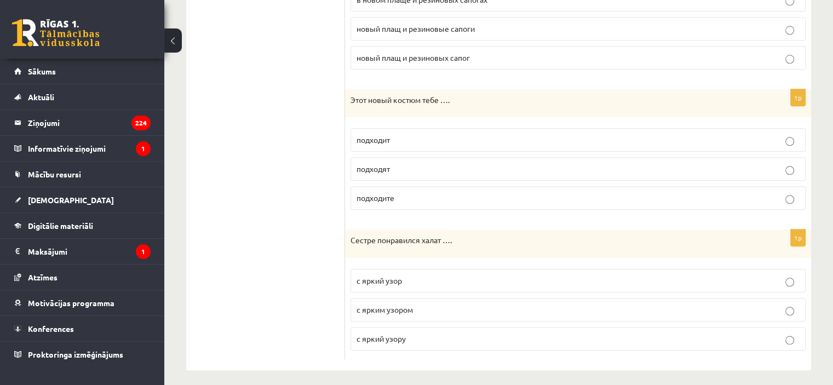
click at [423, 304] on p "с ярким узором" at bounding box center [578, 310] width 443 height 12
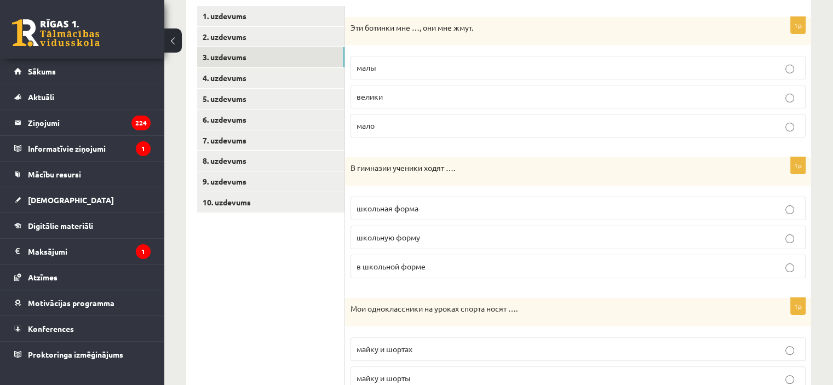
scroll to position [93, 0]
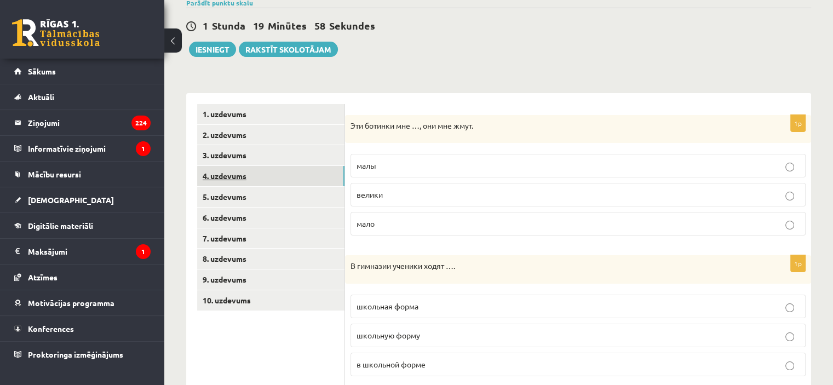
click at [246, 176] on link "4. uzdevums" at bounding box center [270, 176] width 147 height 20
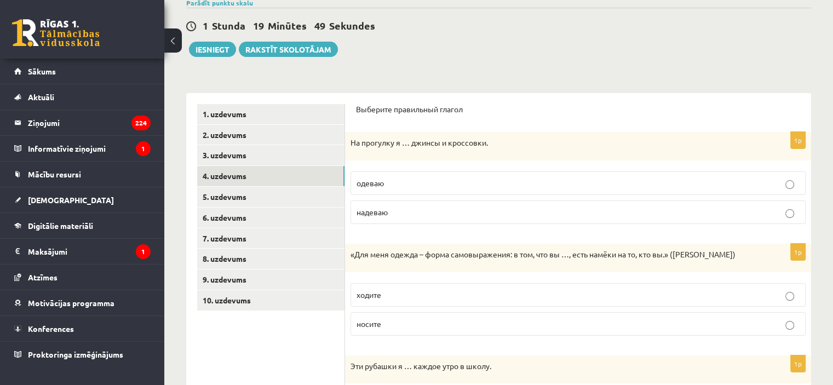
click at [407, 214] on p "надеваю" at bounding box center [578, 213] width 443 height 12
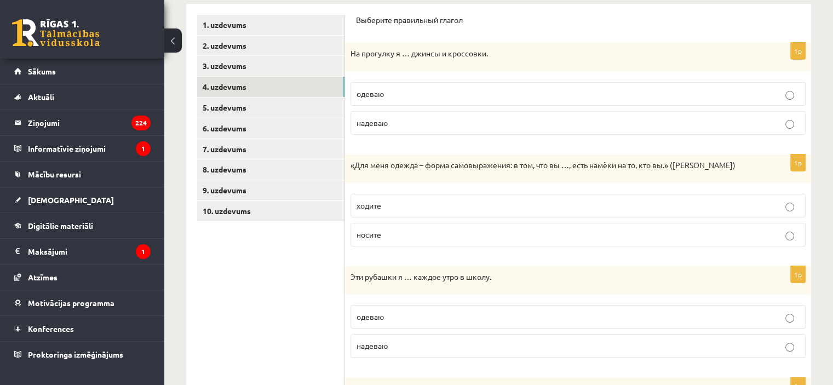
scroll to position [202, 0]
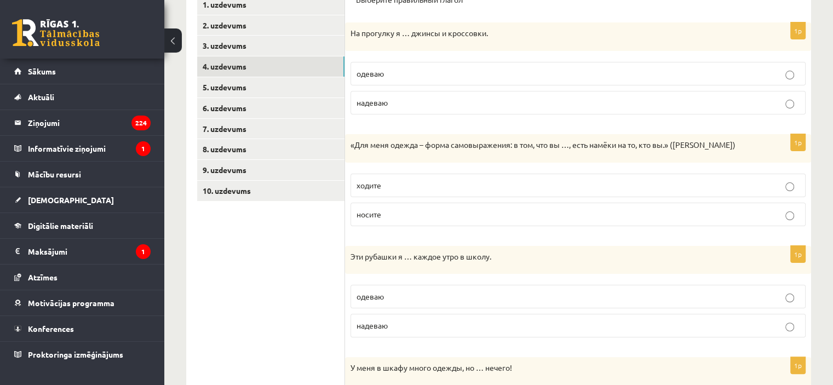
click at [405, 225] on label "носите" at bounding box center [578, 215] width 455 height 24
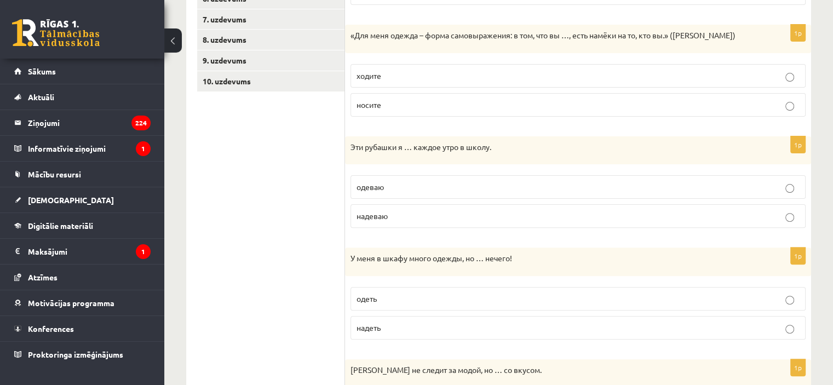
click at [405, 225] on label "надеваю" at bounding box center [578, 216] width 455 height 24
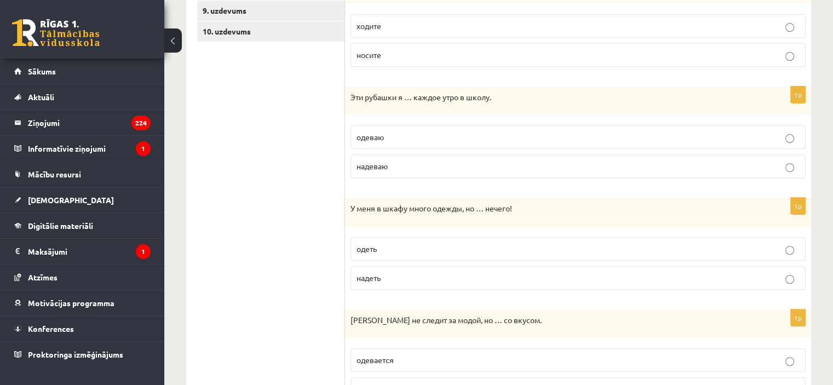
scroll to position [417, 0]
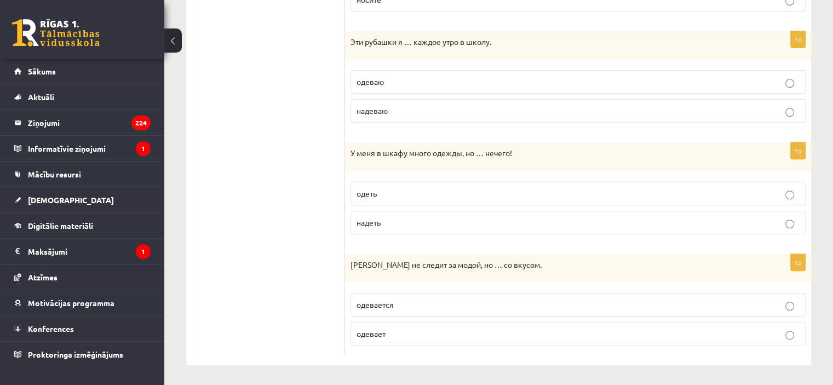
click at [425, 220] on p "надеть" at bounding box center [578, 223] width 443 height 12
click at [424, 304] on p "одевается" at bounding box center [578, 305] width 443 height 12
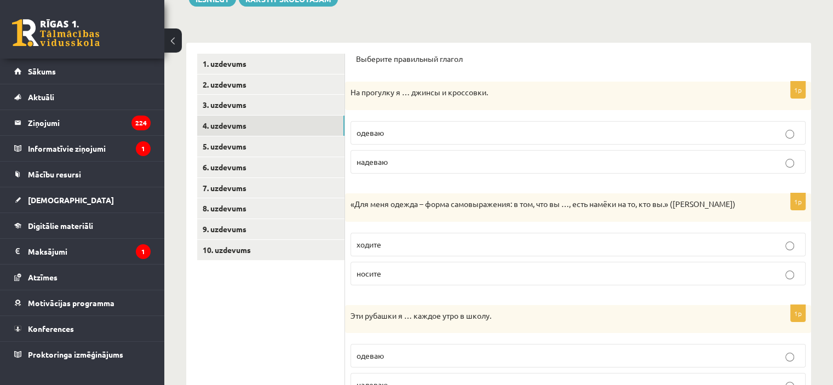
scroll to position [0, 0]
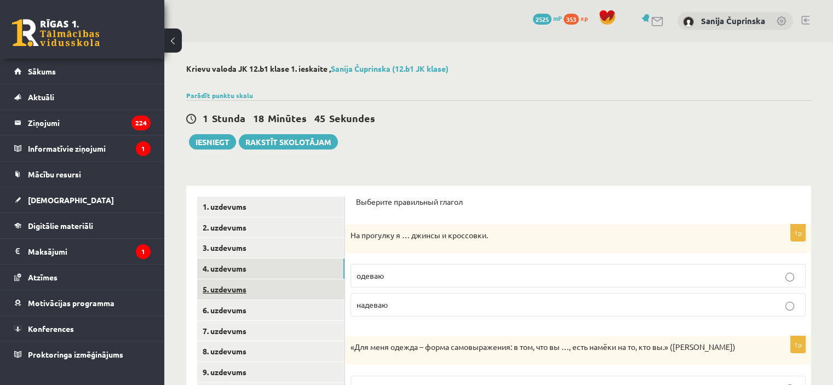
click at [237, 293] on link "5. uzdevums" at bounding box center [270, 289] width 147 height 20
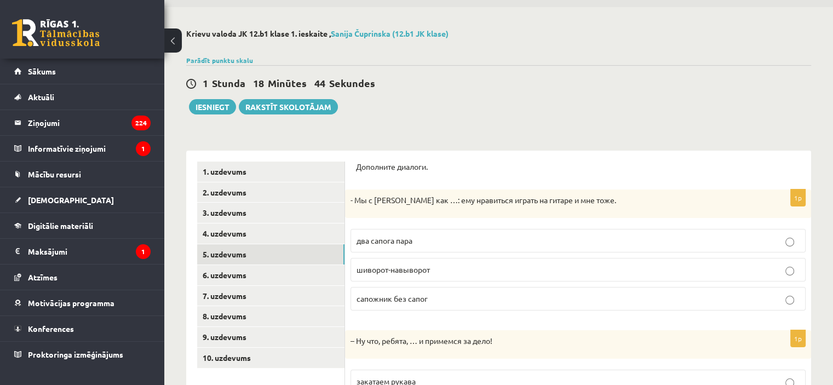
scroll to position [55, 0]
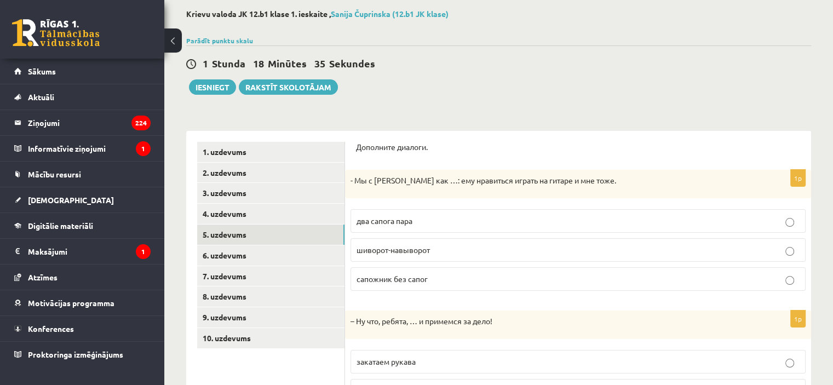
click at [392, 219] on span "два сапога пара" at bounding box center [385, 221] width 56 height 10
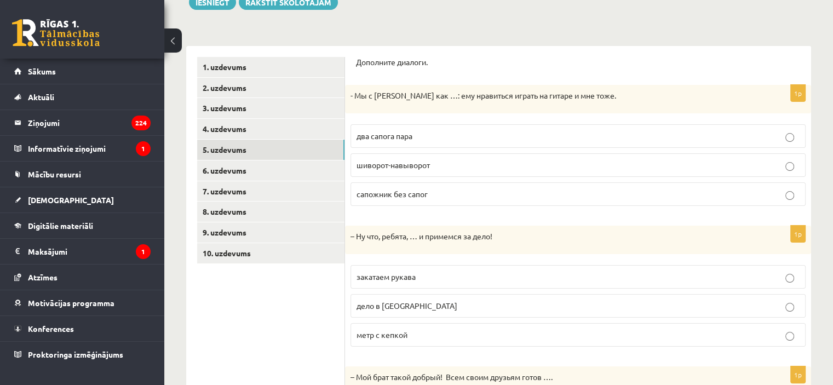
scroll to position [164, 0]
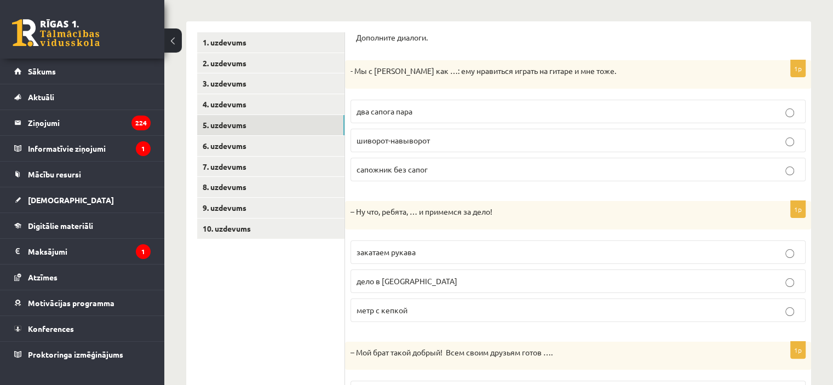
click at [436, 245] on label "закатаем рукава" at bounding box center [578, 253] width 455 height 24
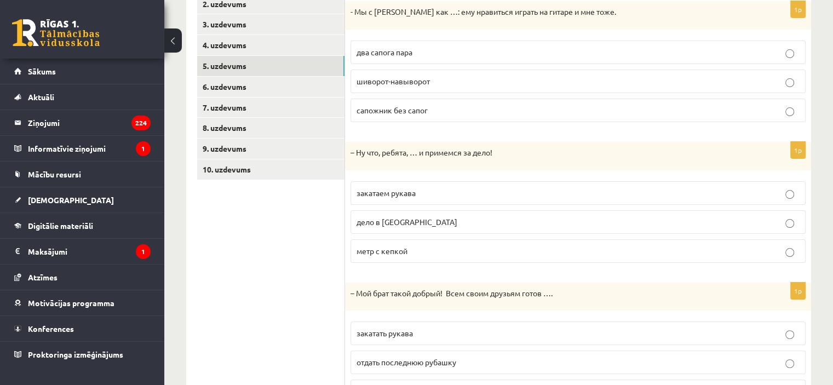
scroll to position [281, 0]
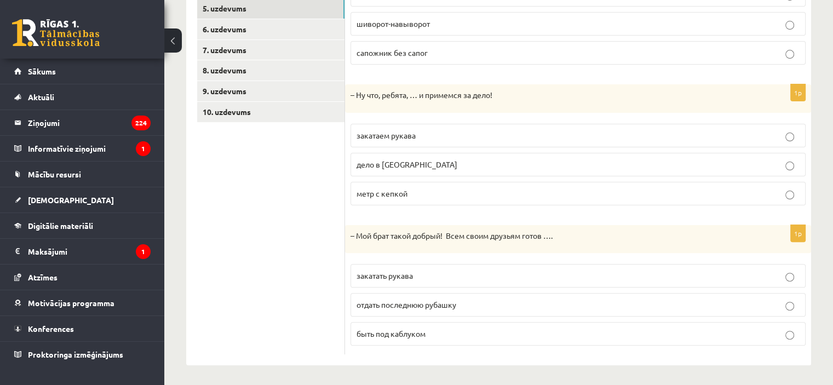
click at [475, 302] on p "отдать последнюю рубашку" at bounding box center [578, 305] width 443 height 12
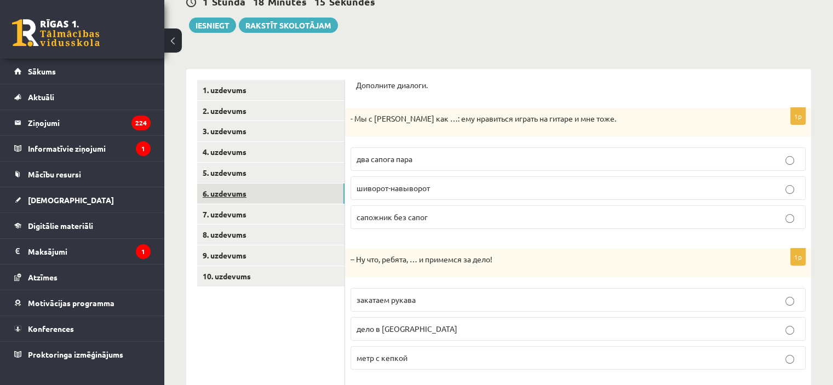
click at [255, 200] on link "6. uzdevums" at bounding box center [270, 194] width 147 height 20
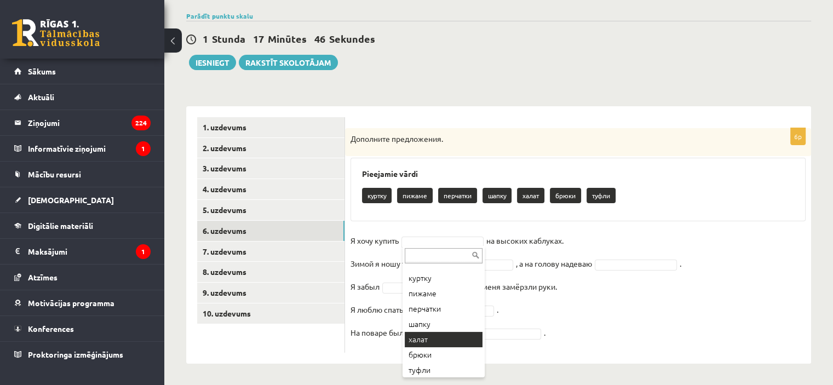
scroll to position [13, 0]
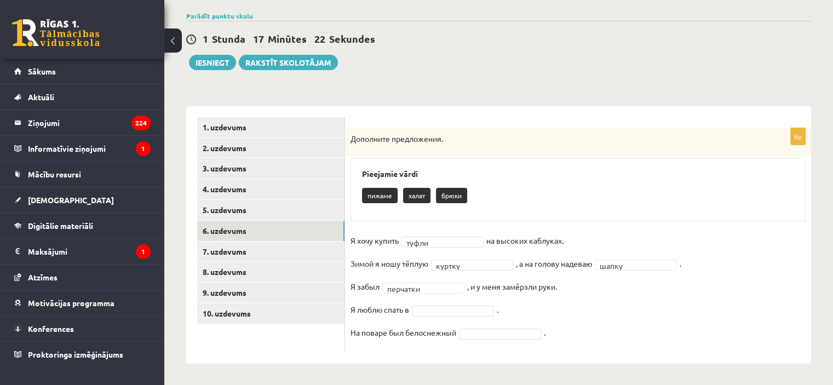
click at [423, 302] on fieldset "Я хочу купить туфли ***** на высоких каблуках. Зимой я ношу тёплую куртку *****…" at bounding box center [578, 289] width 455 height 115
click at [434, 315] on fieldset "Я хочу купить туфли ***** на высоких каблуках. Зимой я ношу тёплую куртку *****…" at bounding box center [578, 289] width 455 height 115
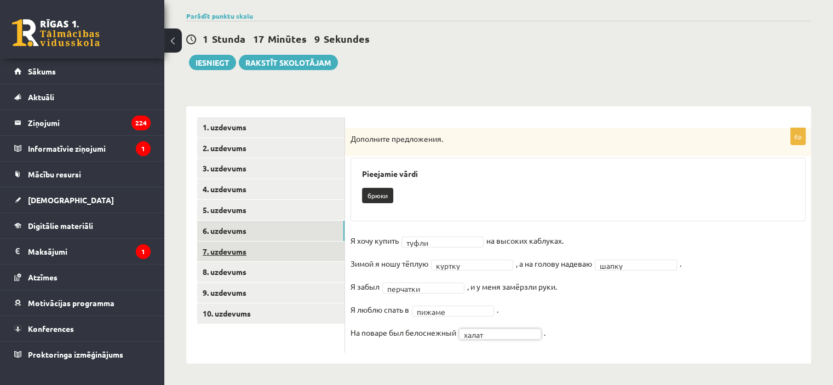
click at [281, 244] on link "7. uzdevums" at bounding box center [270, 252] width 147 height 20
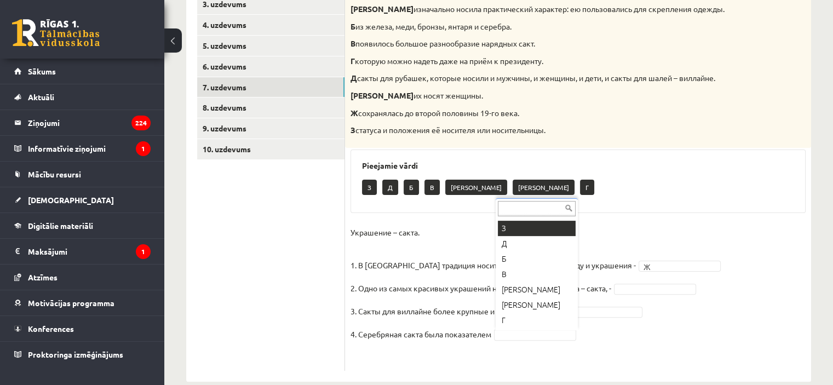
scroll to position [0, 0]
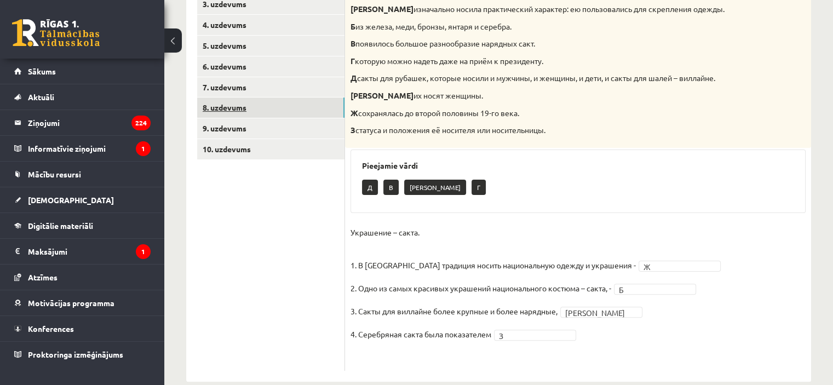
click at [231, 112] on link "8. uzdevums" at bounding box center [270, 108] width 147 height 20
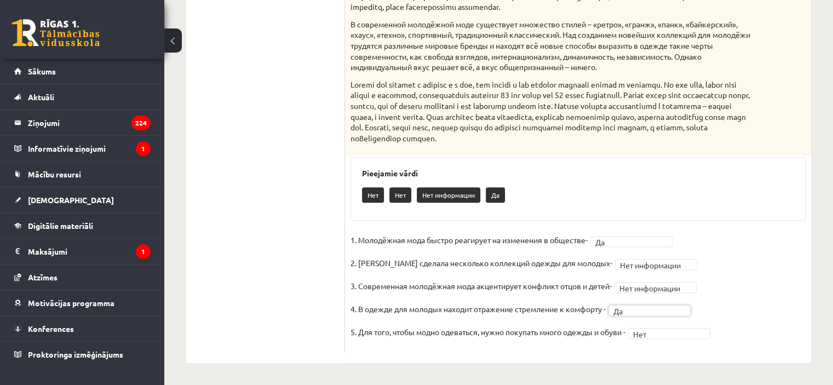
scroll to position [201, 0]
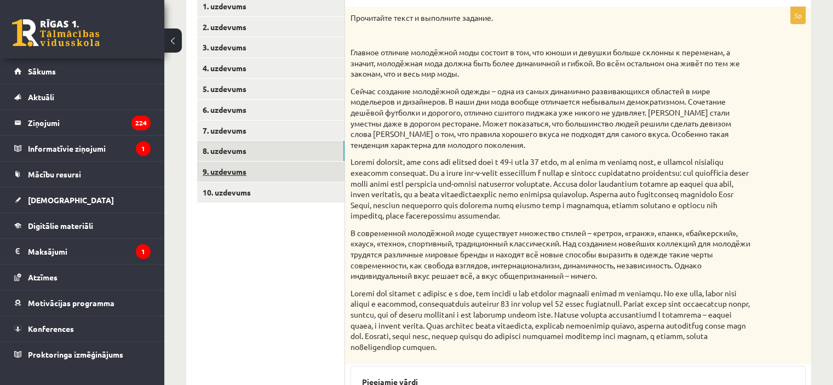
click at [239, 180] on link "9. uzdevums" at bounding box center [270, 172] width 147 height 20
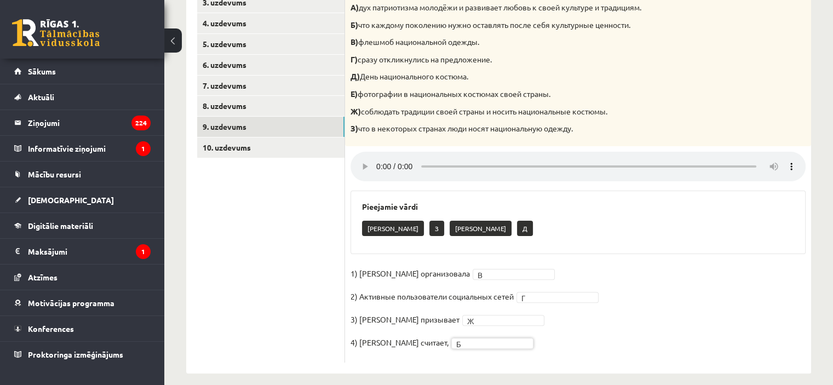
scroll to position [256, 0]
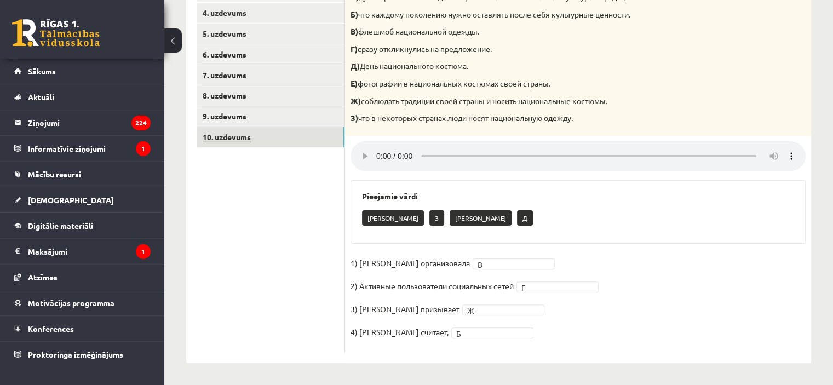
click at [298, 135] on link "10. uzdevums" at bounding box center [270, 137] width 147 height 20
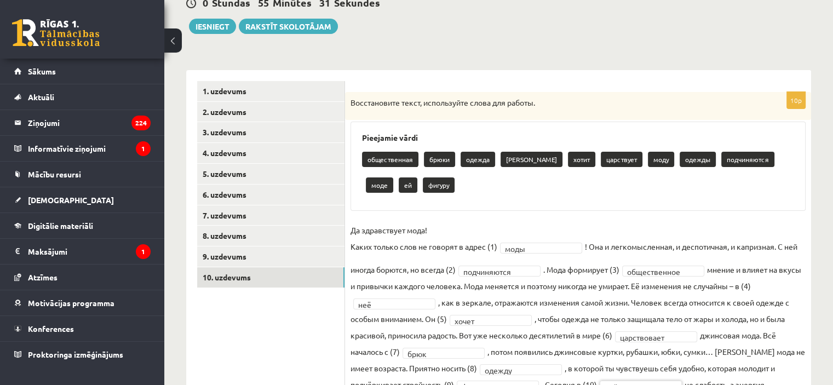
scroll to position [68, 0]
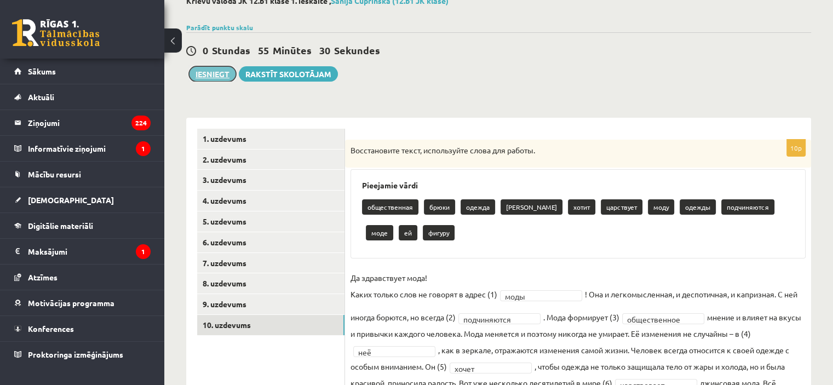
click at [207, 70] on button "Iesniegt" at bounding box center [212, 73] width 47 height 15
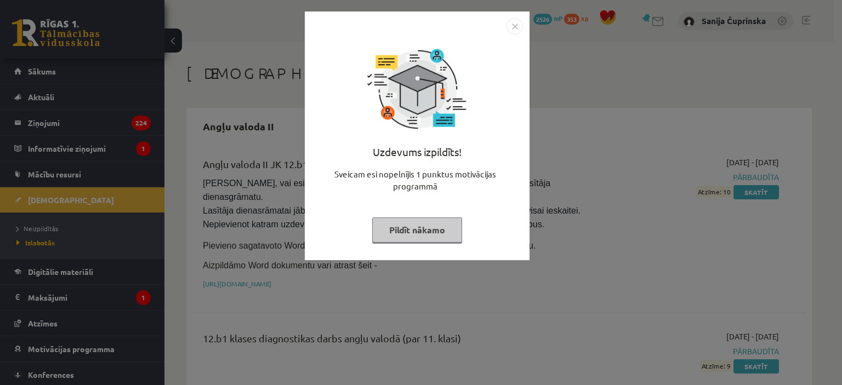
click at [515, 30] on img "Close" at bounding box center [514, 26] width 16 height 16
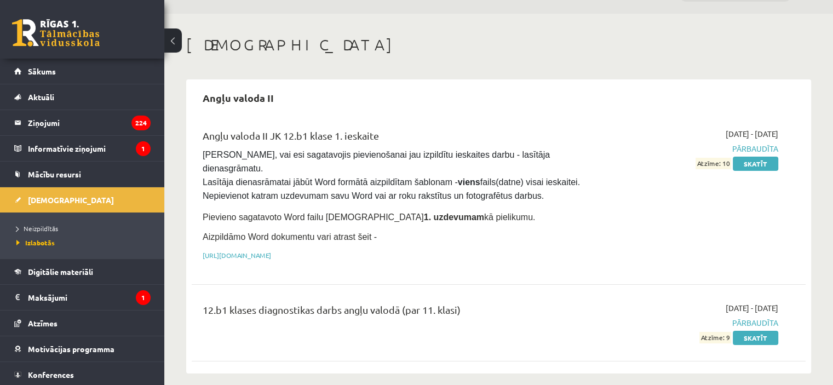
scroll to position [55, 0]
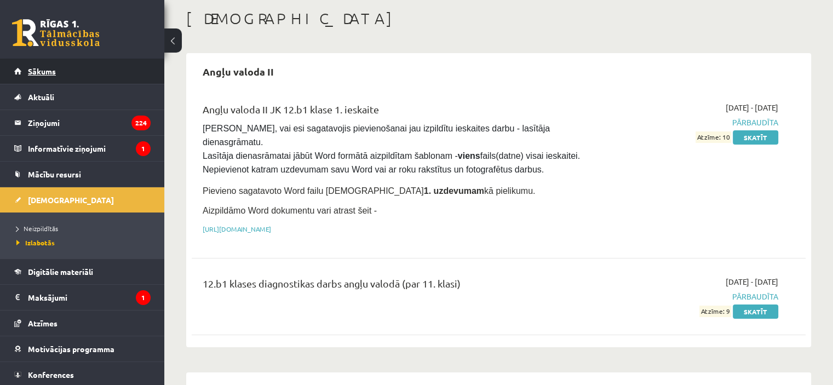
click at [84, 78] on link "Sākums" at bounding box center [82, 71] width 136 height 25
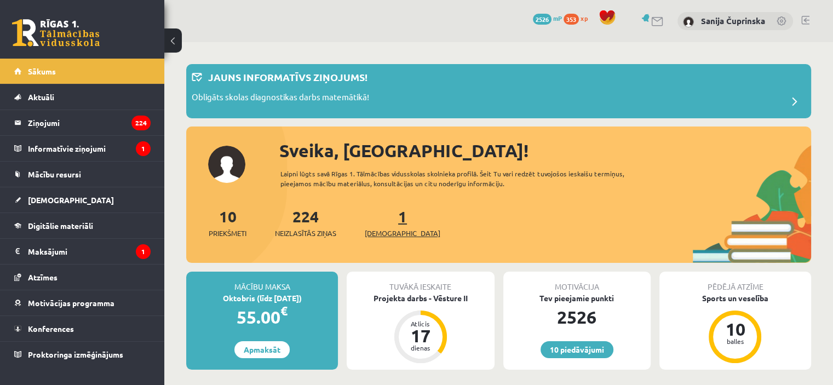
click at [387, 217] on link "1 Ieskaites" at bounding box center [403, 223] width 76 height 32
